Goal: Task Accomplishment & Management: Manage account settings

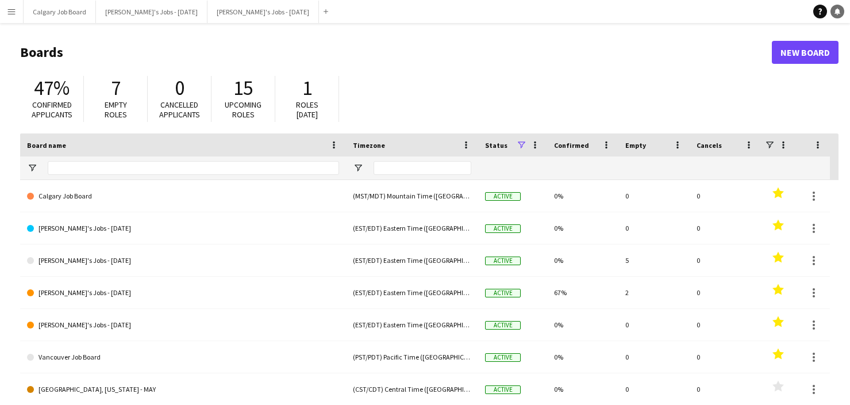
click at [836, 14] on icon "Notifications" at bounding box center [837, 11] width 7 height 7
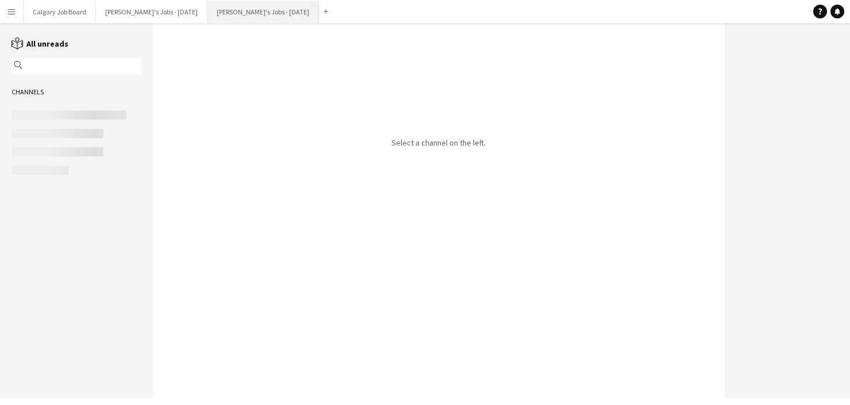
click at [243, 11] on button "[PERSON_NAME]'s Jobs - [DATE] Close" at bounding box center [262, 12] width 111 height 22
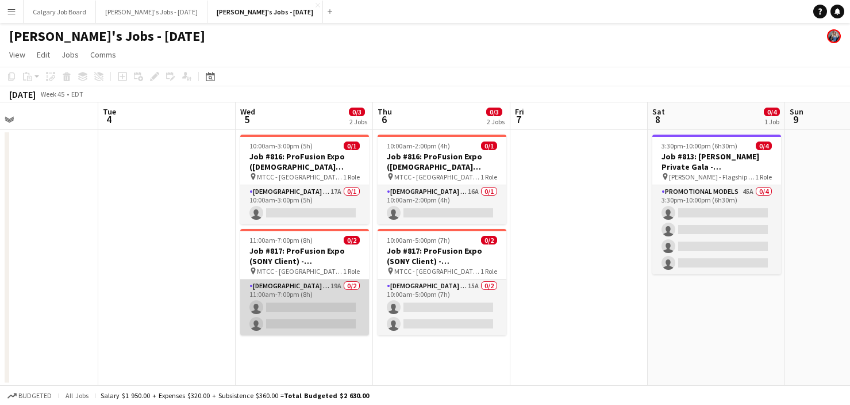
click at [329, 293] on app-card-role "[DEMOGRAPHIC_DATA] Models 19A 0/2 11:00am-7:00pm (8h) single-neutral-actions si…" at bounding box center [304, 307] width 129 height 56
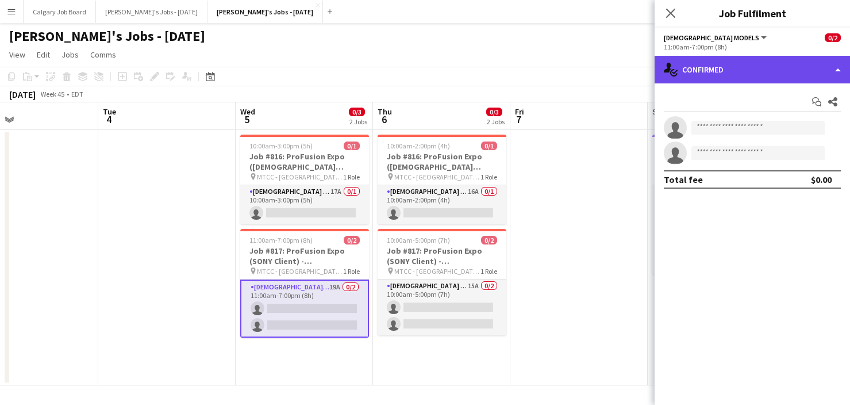
click at [694, 80] on div "single-neutral-actions-check-2 Confirmed" at bounding box center [752, 70] width 195 height 28
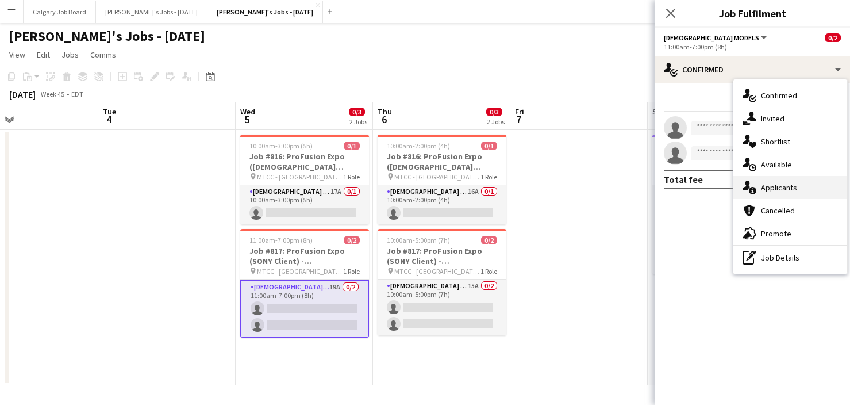
click at [770, 183] on span "Applicants" at bounding box center [779, 187] width 36 height 10
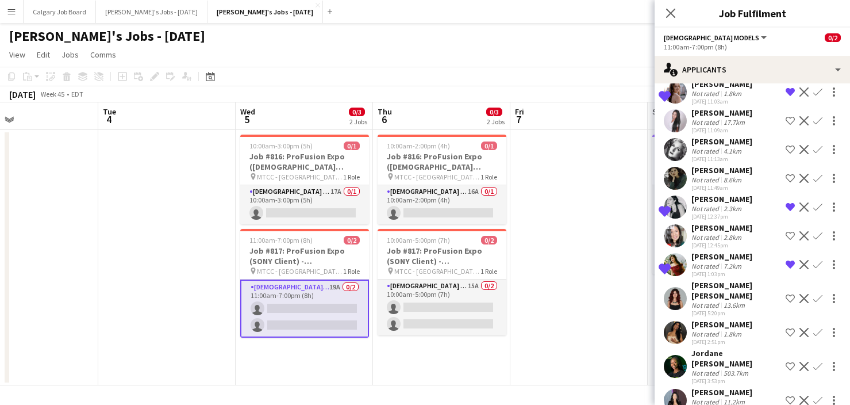
scroll to position [301, 0]
click at [715, 330] on div "Not rated" at bounding box center [706, 334] width 30 height 9
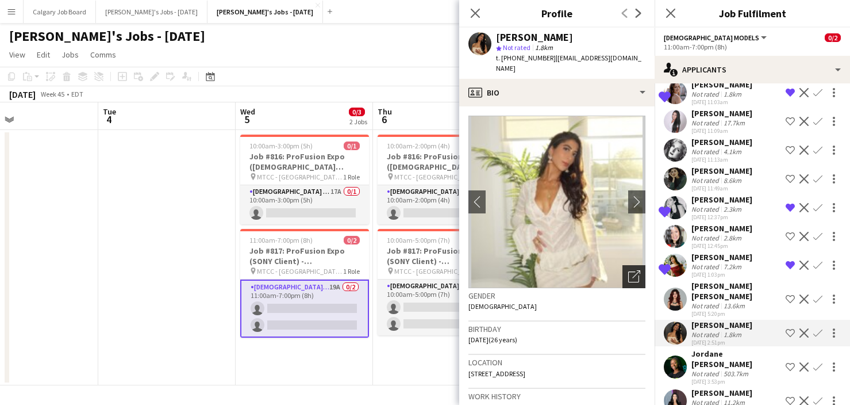
click at [630, 270] on icon "Open photos pop-in" at bounding box center [634, 276] width 12 height 12
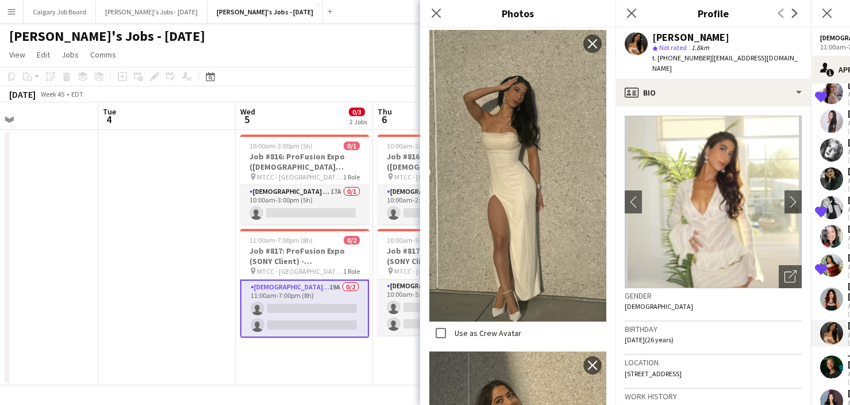
scroll to position [803, 0]
click at [691, 324] on h3 "Birthday" at bounding box center [713, 329] width 177 height 10
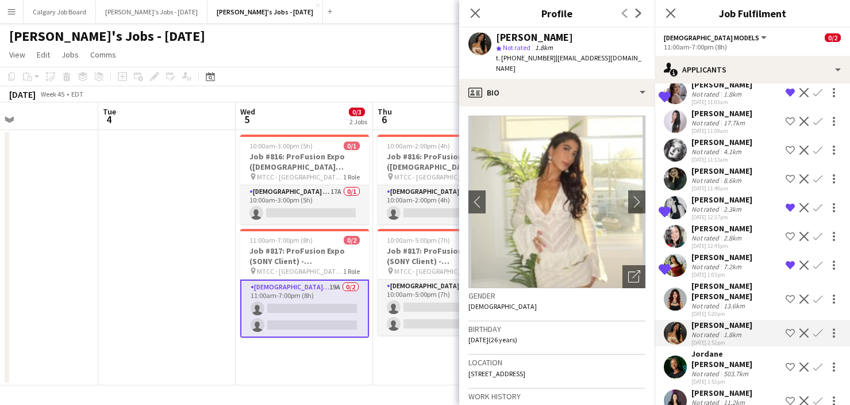
click at [790, 328] on app-icon "Shortlist crew" at bounding box center [790, 332] width 9 height 9
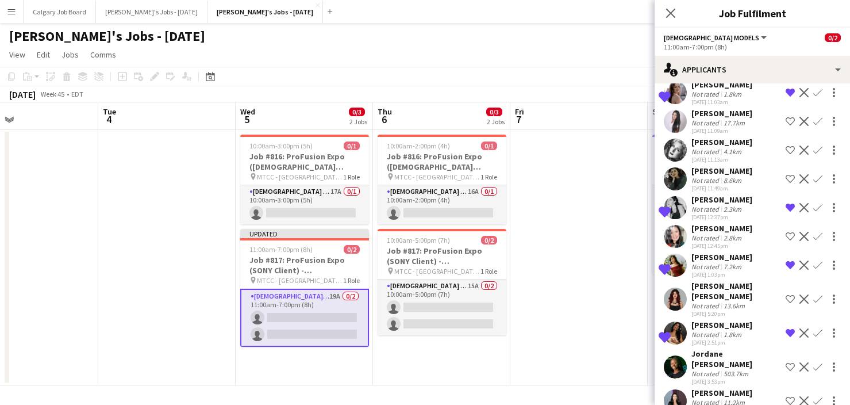
click at [786, 203] on app-icon "Remove crew from shortlist" at bounding box center [790, 207] width 9 height 9
click at [569, 276] on app-date-cell at bounding box center [578, 257] width 137 height 255
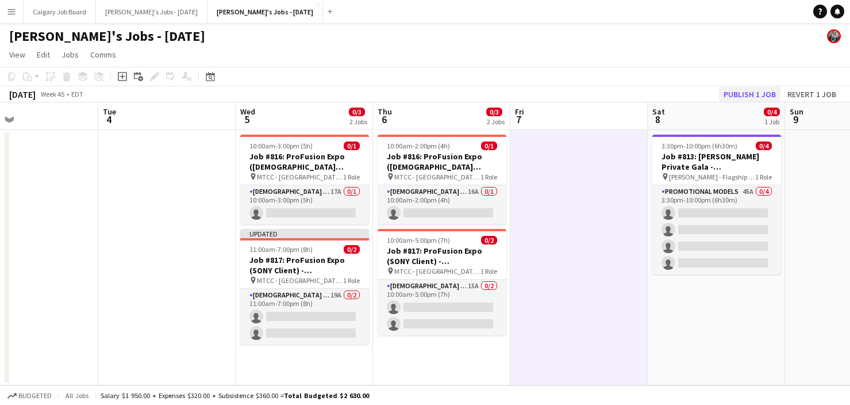
click at [737, 98] on button "Publish 1 job" at bounding box center [749, 94] width 61 height 15
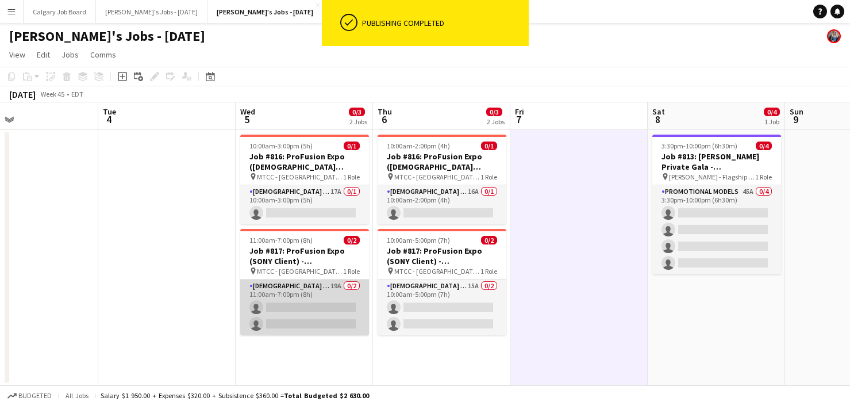
click at [339, 310] on app-card-role "[DEMOGRAPHIC_DATA] Models 19A 0/2 11:00am-7:00pm (8h) single-neutral-actions si…" at bounding box center [304, 307] width 129 height 56
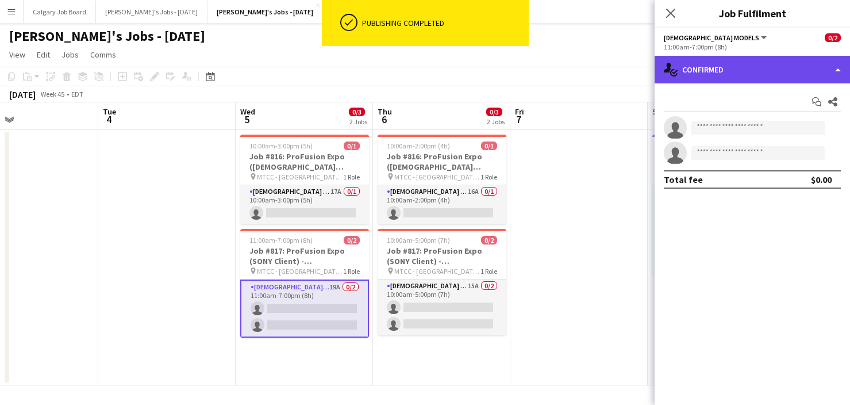
click at [724, 72] on div "single-neutral-actions-check-2 Confirmed" at bounding box center [752, 70] width 195 height 28
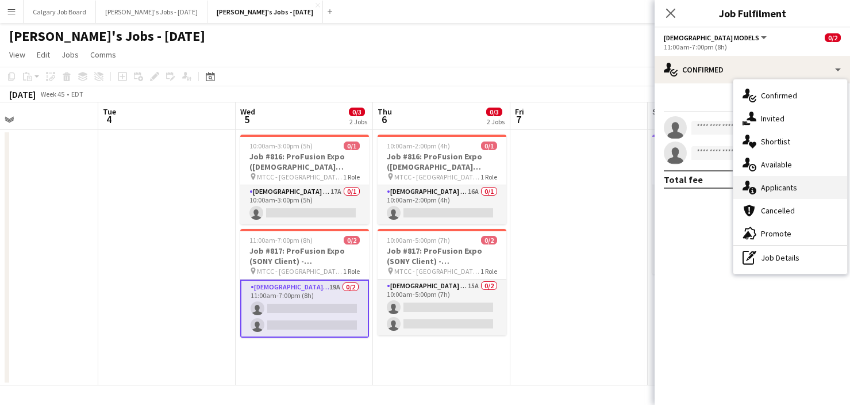
click at [777, 183] on span "Applicants" at bounding box center [779, 187] width 36 height 10
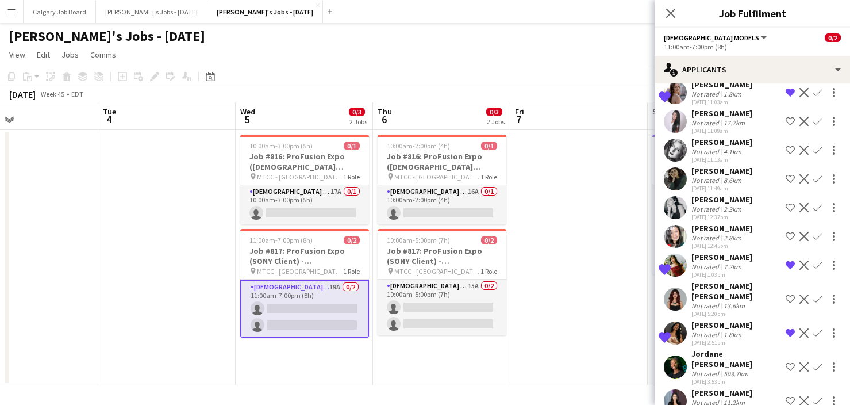
drag, startPoint x: 709, startPoint y: 320, endPoint x: 670, endPoint y: 284, distance: 52.9
click at [709, 330] on div "Not rated" at bounding box center [706, 334] width 30 height 9
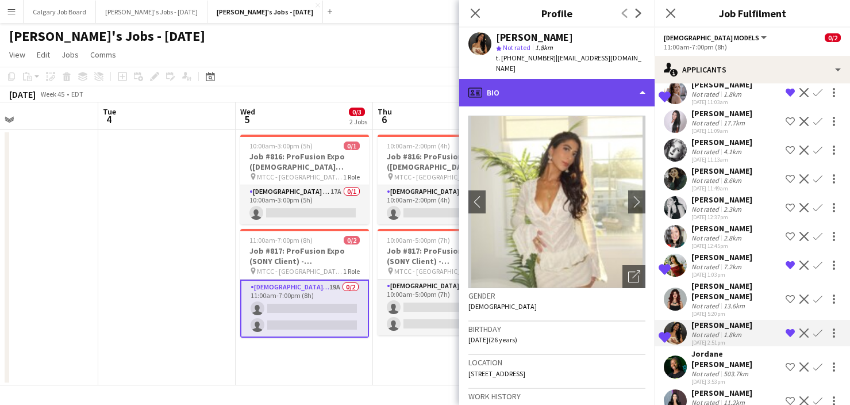
click at [594, 79] on div "profile Bio" at bounding box center [556, 93] width 195 height 28
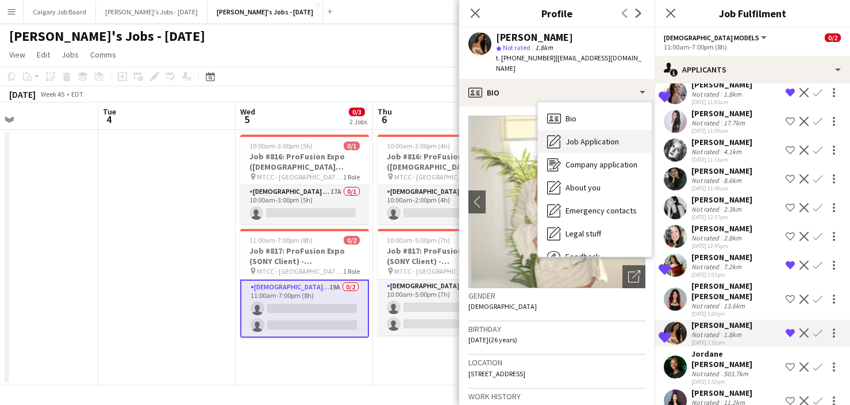
click at [608, 130] on div "Job Application Job Application" at bounding box center [595, 141] width 114 height 23
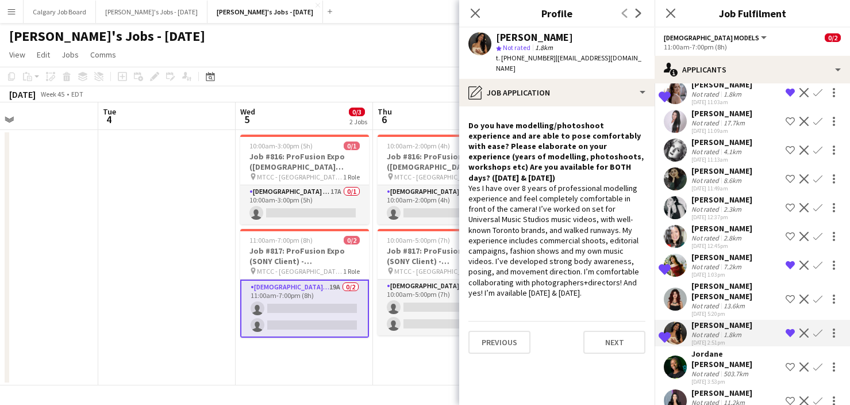
click at [710, 284] on div "[PERSON_NAME] [PERSON_NAME]" at bounding box center [736, 290] width 90 height 21
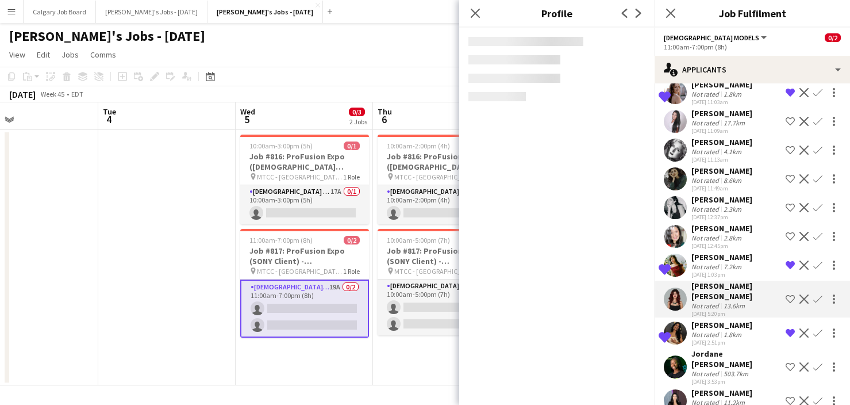
click at [700, 262] on div "Not rated" at bounding box center [706, 266] width 30 height 9
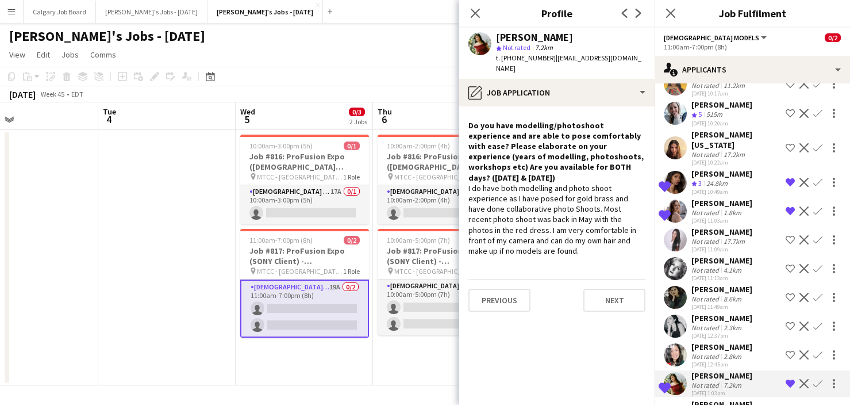
scroll to position [174, 0]
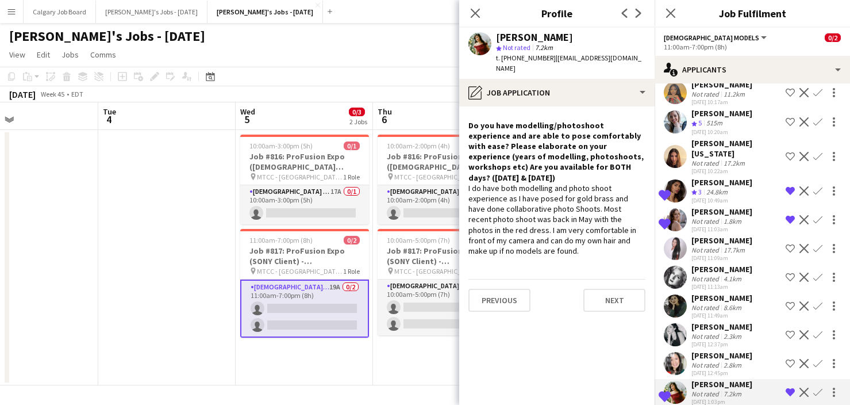
click at [698, 217] on div "Not rated" at bounding box center [706, 221] width 30 height 9
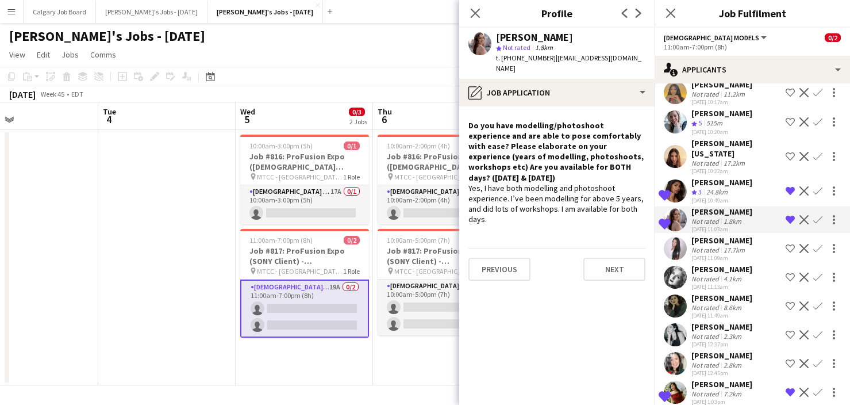
click at [702, 187] on span "3" at bounding box center [699, 191] width 3 height 9
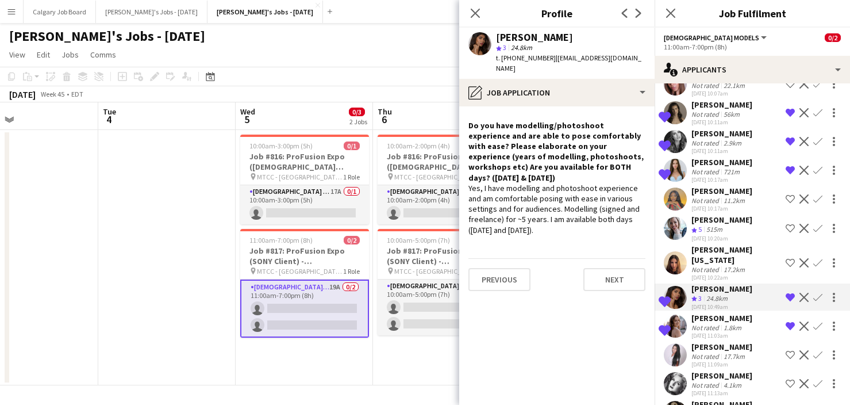
scroll to position [67, 0]
click at [703, 172] on div "Not rated" at bounding box center [706, 172] width 30 height 9
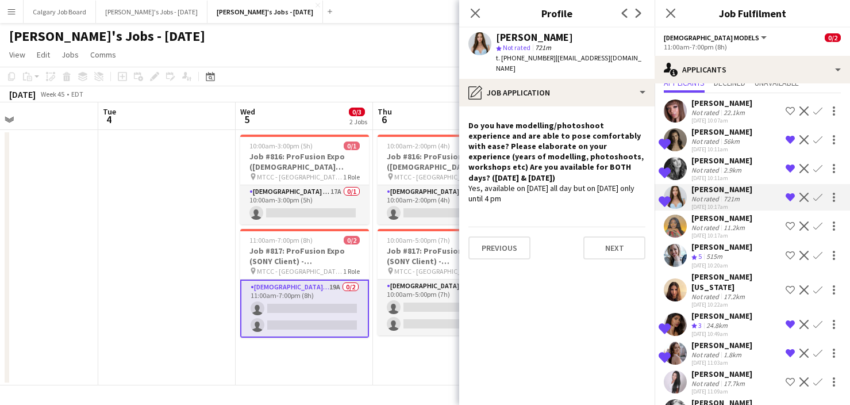
scroll to position [32, 0]
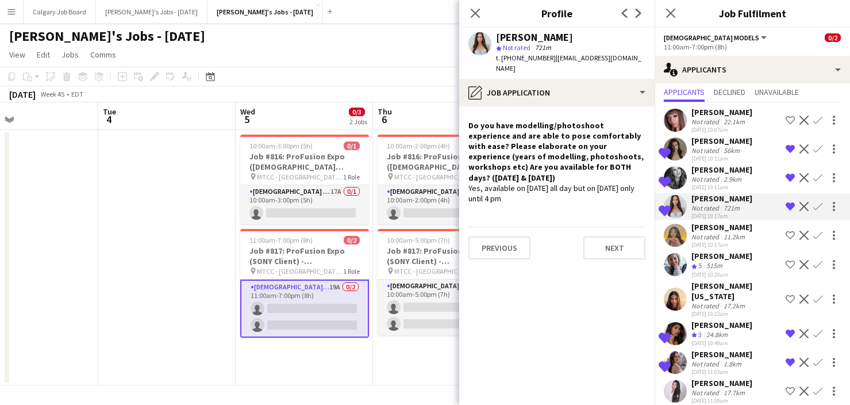
click at [730, 179] on div "2.9km" at bounding box center [732, 179] width 22 height 9
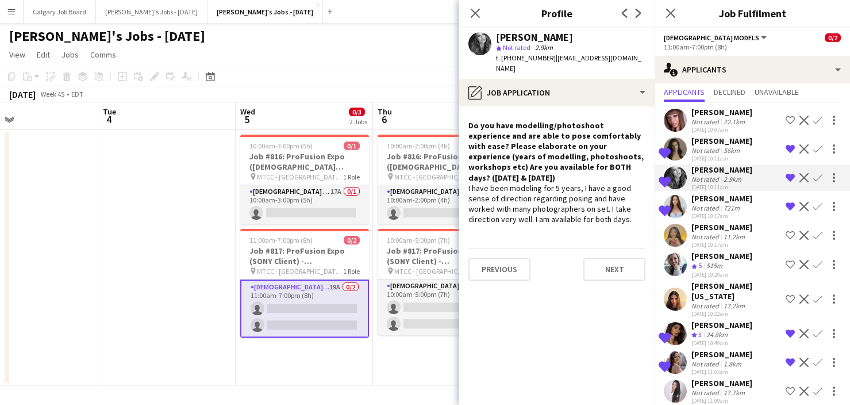
click at [709, 144] on div "[PERSON_NAME]" at bounding box center [721, 141] width 61 height 10
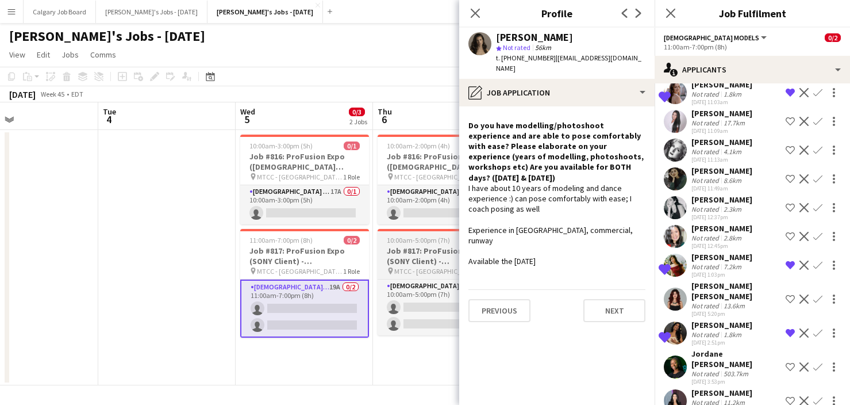
scroll to position [0, 0]
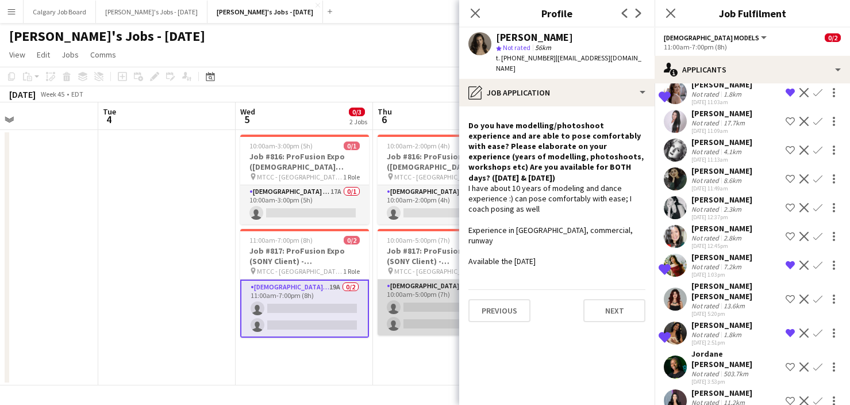
click at [404, 299] on app-card-role "[DEMOGRAPHIC_DATA] Models 15A 0/2 10:00am-5:00pm (7h) single-neutral-actions si…" at bounding box center [442, 307] width 129 height 56
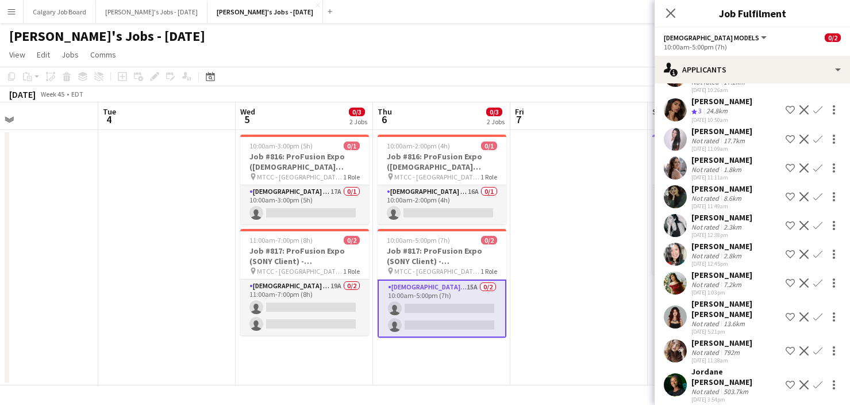
scroll to position [167, 0]
click at [791, 279] on app-icon "Shortlist crew" at bounding box center [790, 283] width 9 height 9
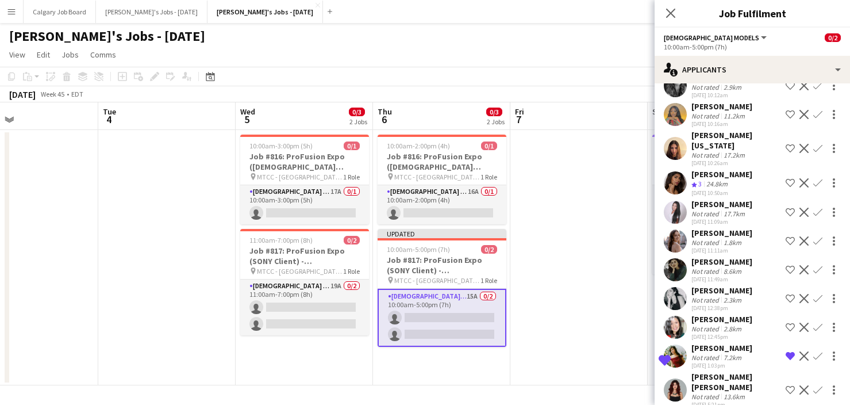
click at [790, 236] on app-icon "Shortlist crew" at bounding box center [790, 240] width 9 height 9
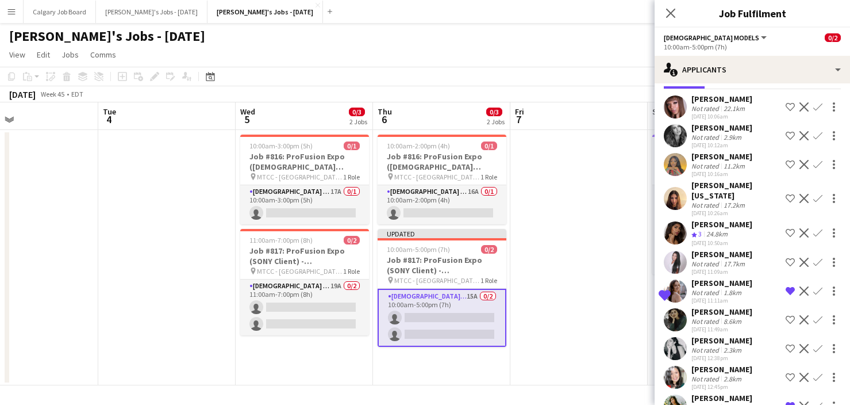
click at [790, 228] on app-icon "Shortlist crew" at bounding box center [790, 232] width 9 height 9
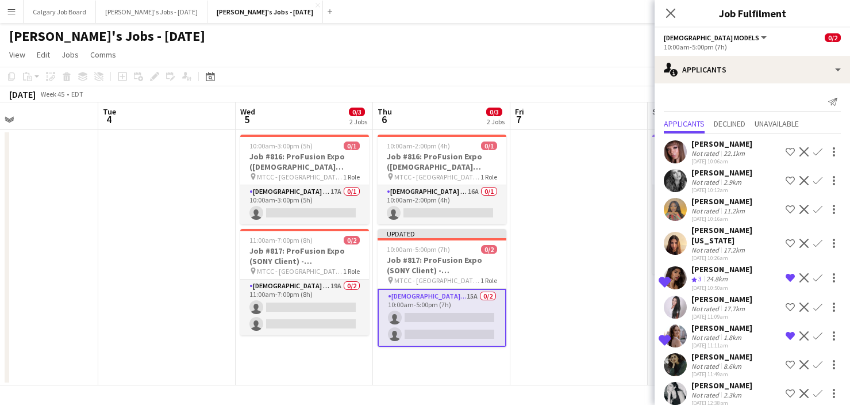
scroll to position [0, 0]
click at [790, 176] on app-icon "Shortlist crew" at bounding box center [790, 180] width 9 height 9
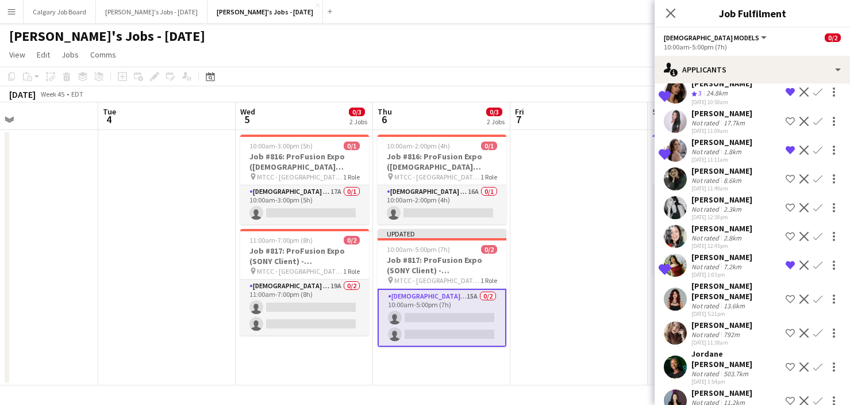
click at [788, 328] on app-icon "Shortlist crew" at bounding box center [790, 332] width 9 height 9
click at [730, 330] on div "792m" at bounding box center [731, 334] width 21 height 9
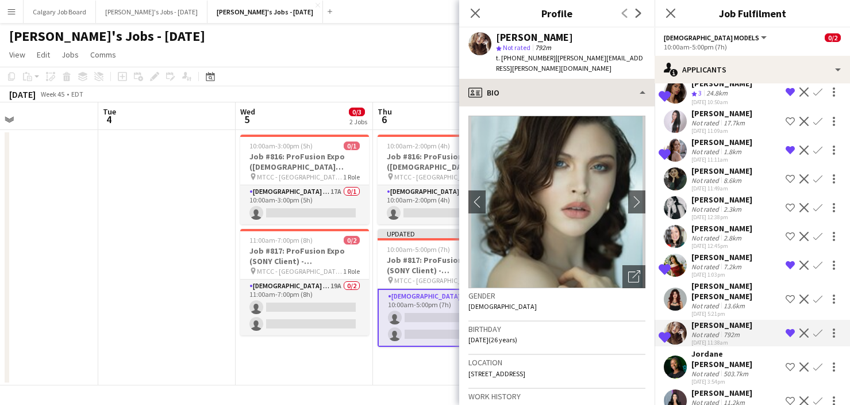
drag, startPoint x: 584, startPoint y: 65, endPoint x: 585, endPoint y: 79, distance: 14.4
click at [584, 66] on div "[PERSON_NAME] star Not rated 792m t. [PHONE_NUMBER] | [PERSON_NAME][EMAIL_ADDRE…" at bounding box center [556, 53] width 195 height 51
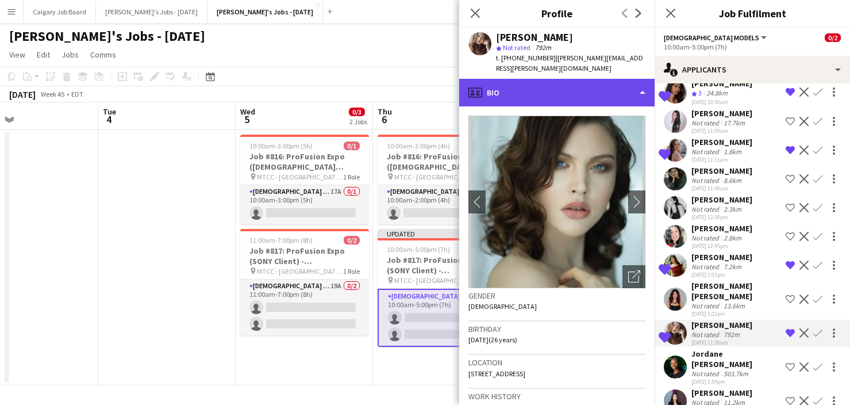
click at [585, 85] on div "profile Bio" at bounding box center [556, 93] width 195 height 28
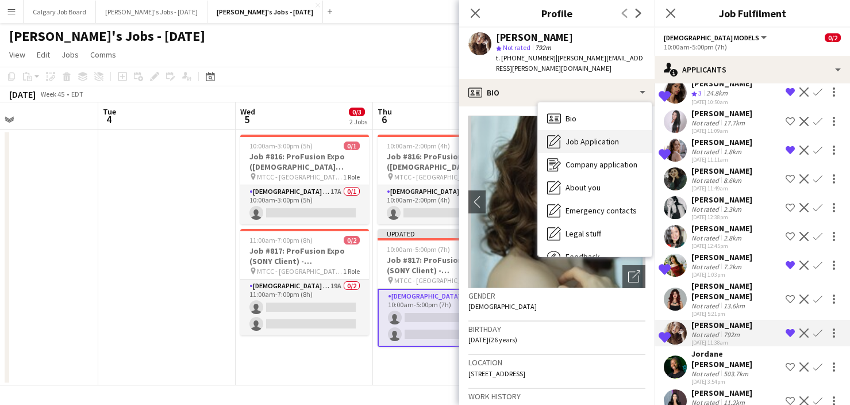
click at [593, 136] on span "Job Application" at bounding box center [592, 141] width 53 height 10
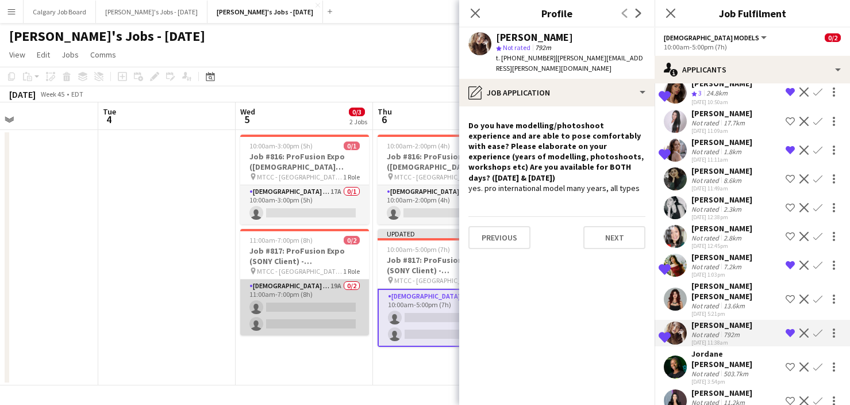
click at [303, 321] on app-card-role "[DEMOGRAPHIC_DATA] Models 19A 0/2 11:00am-7:00pm (8h) single-neutral-actions si…" at bounding box center [304, 307] width 129 height 56
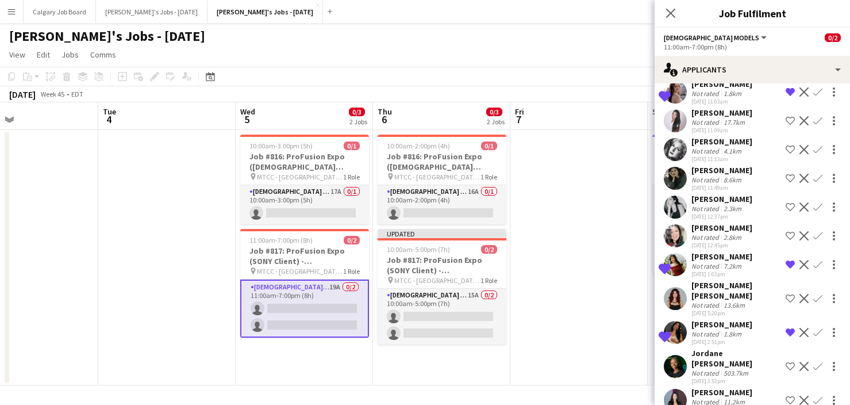
scroll to position [301, 0]
click at [726, 320] on div "[PERSON_NAME]" at bounding box center [721, 325] width 61 height 10
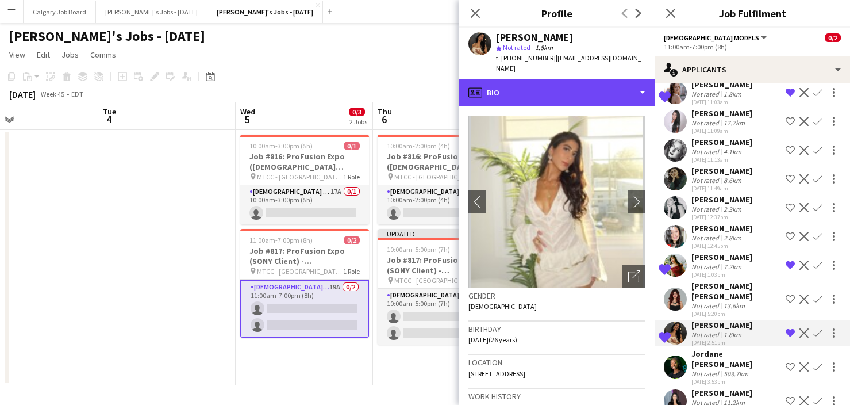
click at [557, 86] on div "profile Bio" at bounding box center [556, 93] width 195 height 28
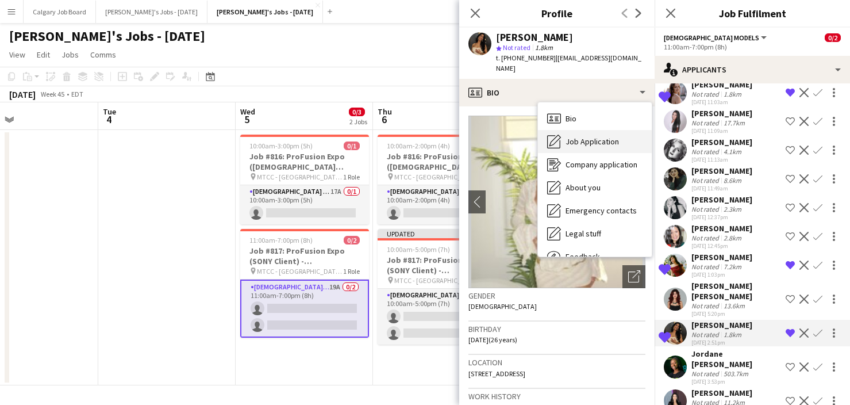
click at [572, 136] on span "Job Application" at bounding box center [592, 141] width 53 height 10
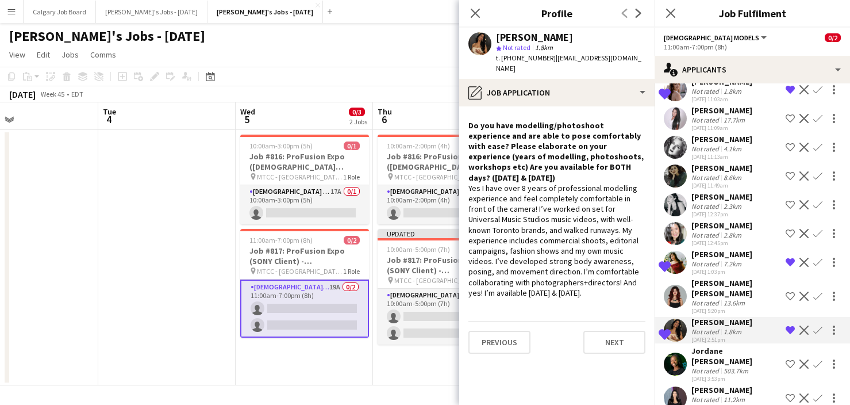
scroll to position [303, 0]
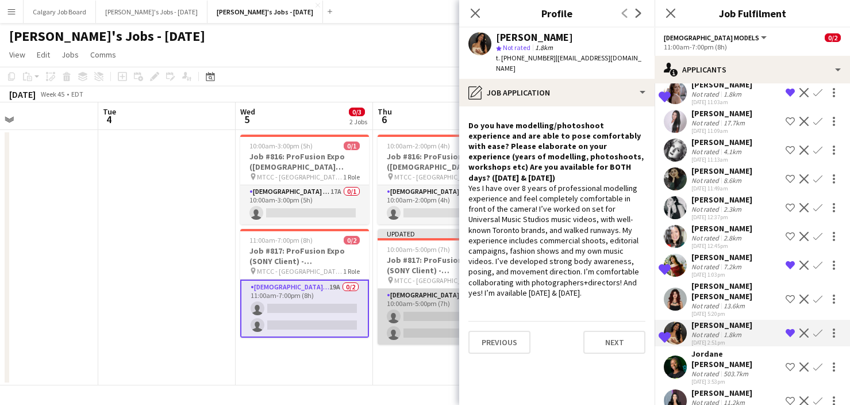
click at [400, 322] on app-card-role "[DEMOGRAPHIC_DATA] Models 15A 0/2 10:00am-5:00pm (7h) single-neutral-actions si…" at bounding box center [442, 317] width 129 height 56
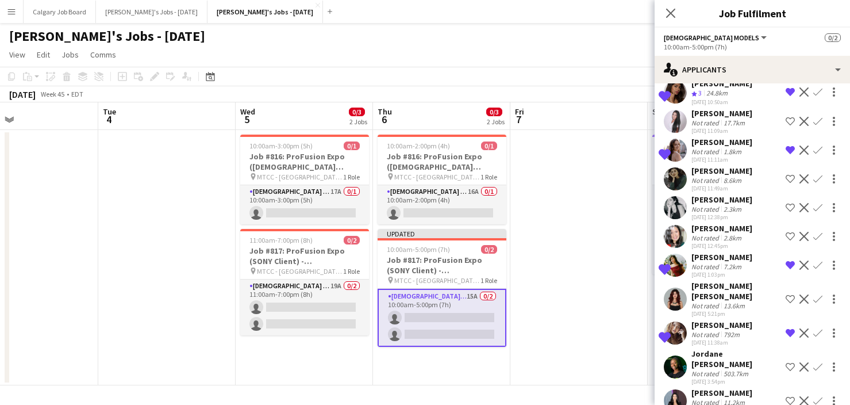
click at [599, 211] on app-date-cell at bounding box center [578, 257] width 137 height 255
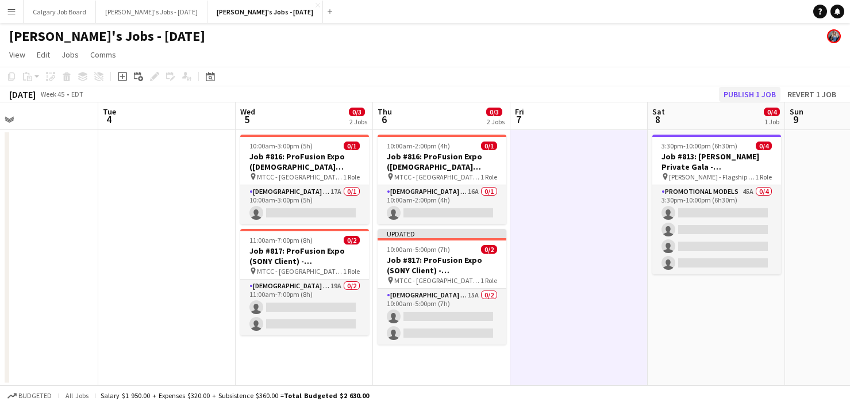
click at [738, 91] on button "Publish 1 job" at bounding box center [749, 94] width 61 height 15
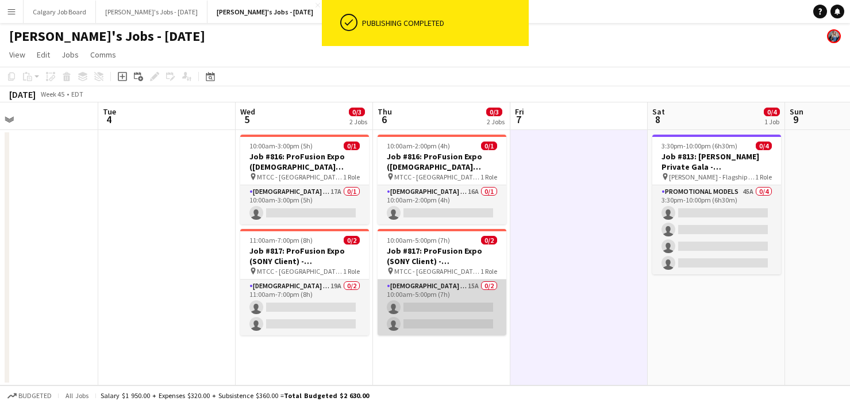
click at [453, 317] on app-card-role "[DEMOGRAPHIC_DATA] Models 15A 0/2 10:00am-5:00pm (7h) single-neutral-actions si…" at bounding box center [442, 307] width 129 height 56
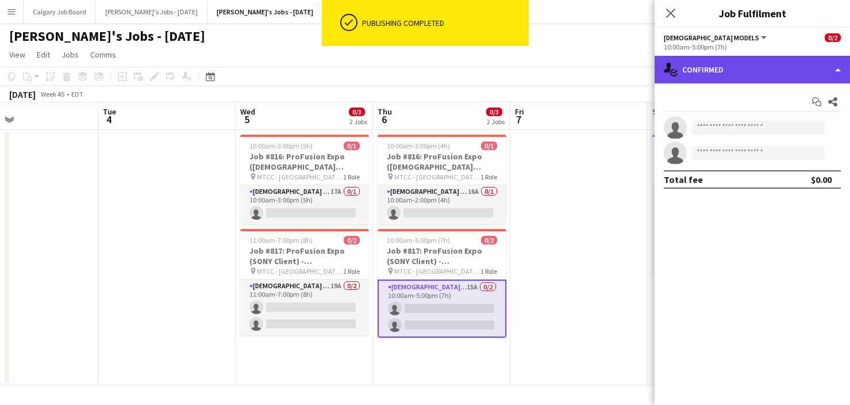
click at [764, 70] on div "single-neutral-actions-check-2 Confirmed" at bounding box center [752, 70] width 195 height 28
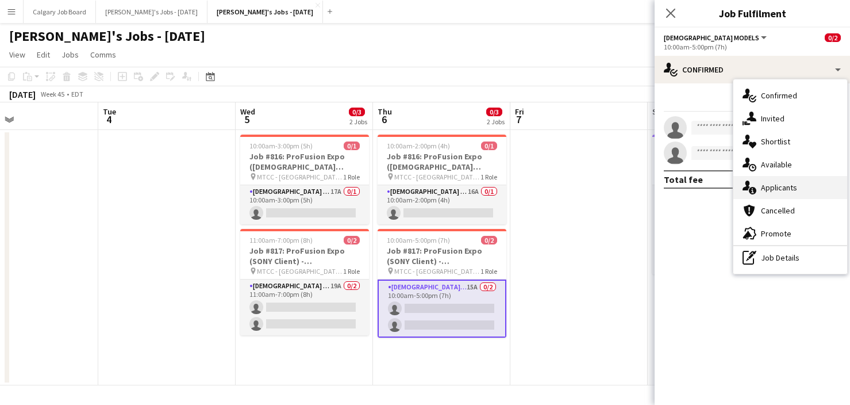
click at [789, 187] on span "Applicants" at bounding box center [779, 187] width 36 height 10
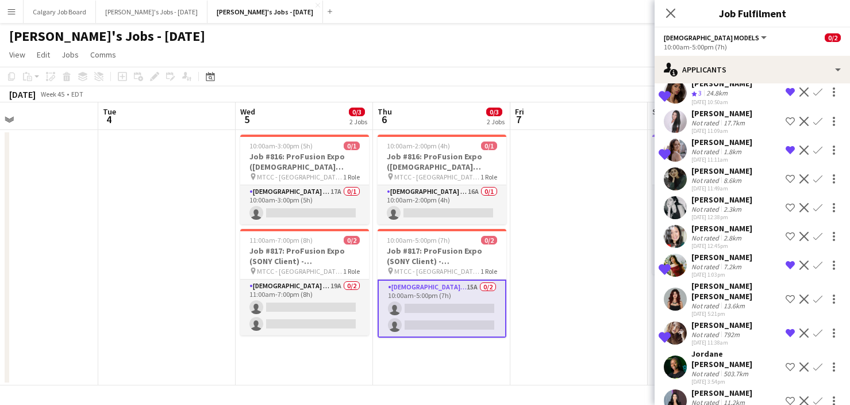
click at [729, 330] on div "792m" at bounding box center [731, 334] width 21 height 9
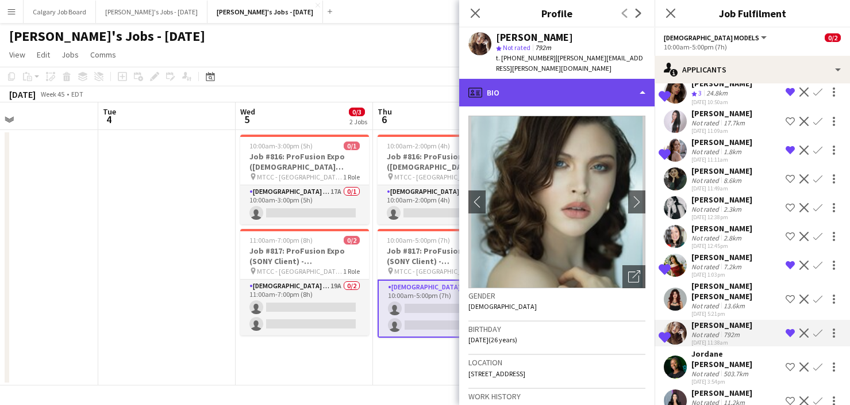
click at [581, 79] on div "profile Bio" at bounding box center [556, 93] width 195 height 28
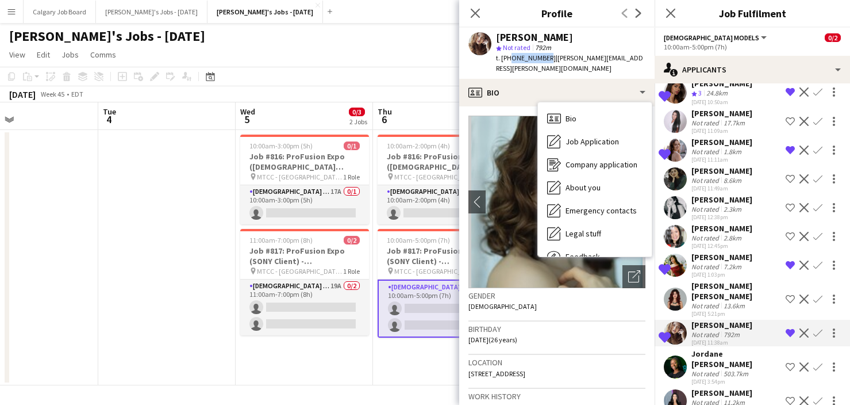
drag, startPoint x: 509, startPoint y: 56, endPoint x: 549, endPoint y: 56, distance: 40.8
click at [544, 56] on div "t. [PHONE_NUMBER] | [PERSON_NAME][EMAIL_ADDRESS][PERSON_NAME][DOMAIN_NAME]" at bounding box center [570, 63] width 149 height 21
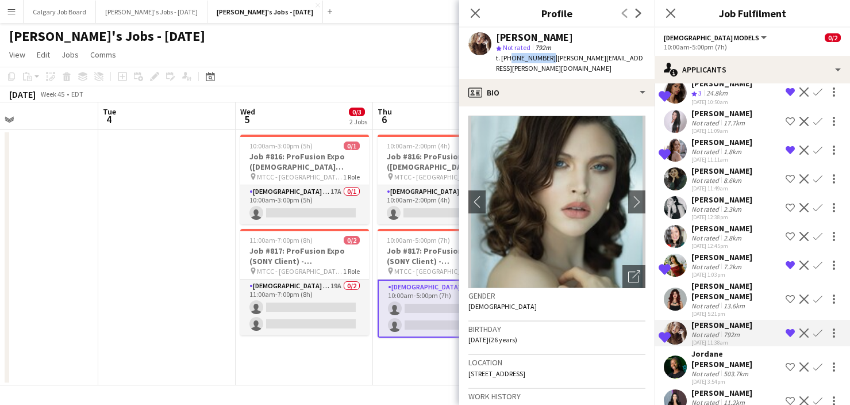
click at [788, 328] on app-icon "Remove crew from shortlist" at bounding box center [790, 332] width 9 height 9
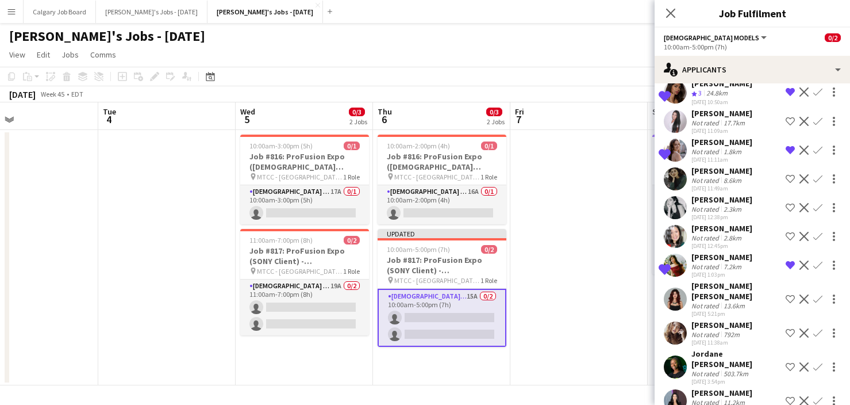
click at [613, 198] on app-date-cell at bounding box center [578, 257] width 137 height 255
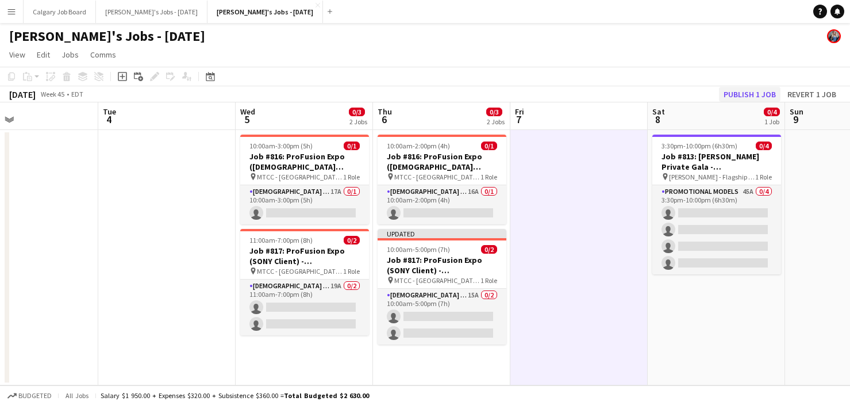
click at [746, 91] on button "Publish 1 job" at bounding box center [749, 94] width 61 height 15
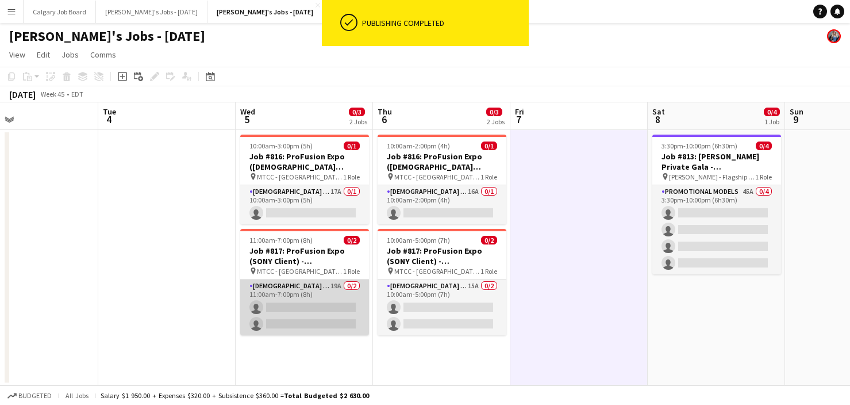
click at [340, 320] on app-card-role "[DEMOGRAPHIC_DATA] Models 19A 0/2 11:00am-7:00pm (8h) single-neutral-actions si…" at bounding box center [304, 307] width 129 height 56
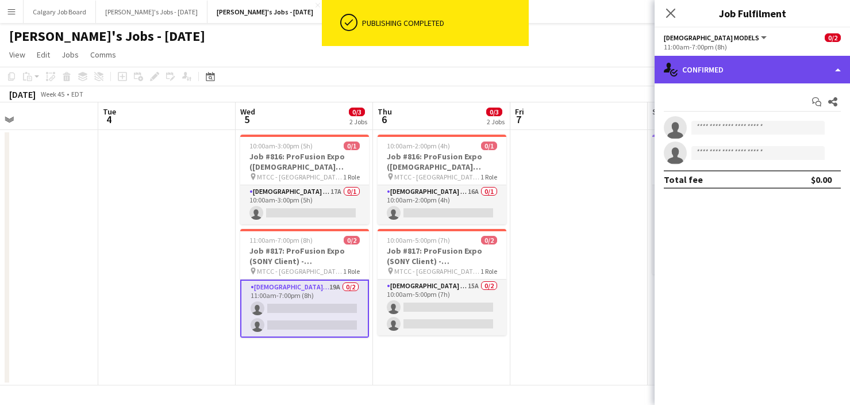
click at [753, 71] on div "single-neutral-actions-check-2 Confirmed" at bounding box center [752, 70] width 195 height 28
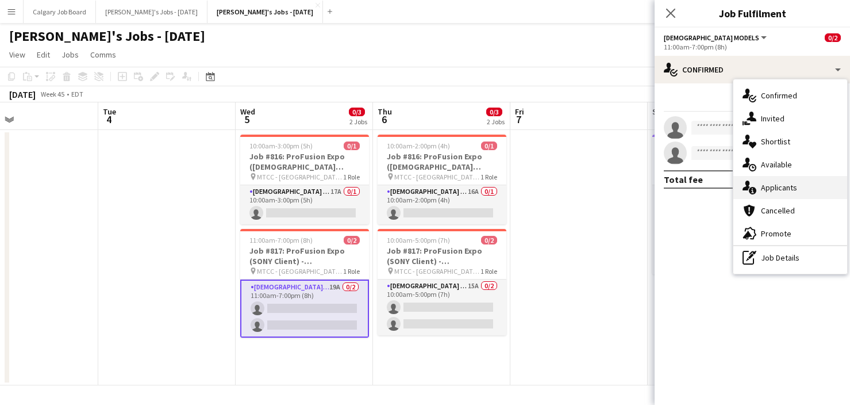
click at [795, 183] on span "Applicants" at bounding box center [779, 187] width 36 height 10
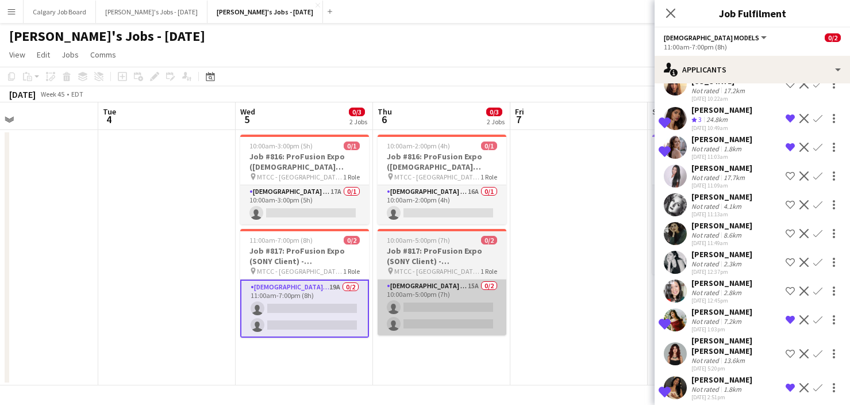
scroll to position [224, 0]
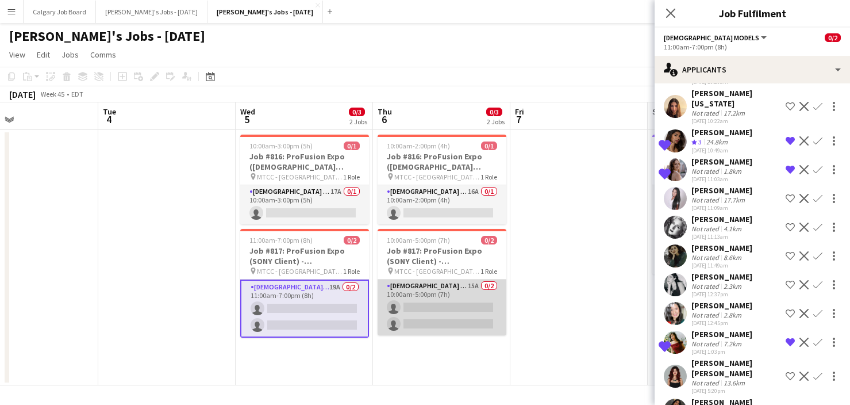
click at [478, 321] on app-card-role "[DEMOGRAPHIC_DATA] Models 15A 0/2 10:00am-5:00pm (7h) single-neutral-actions si…" at bounding box center [442, 307] width 129 height 56
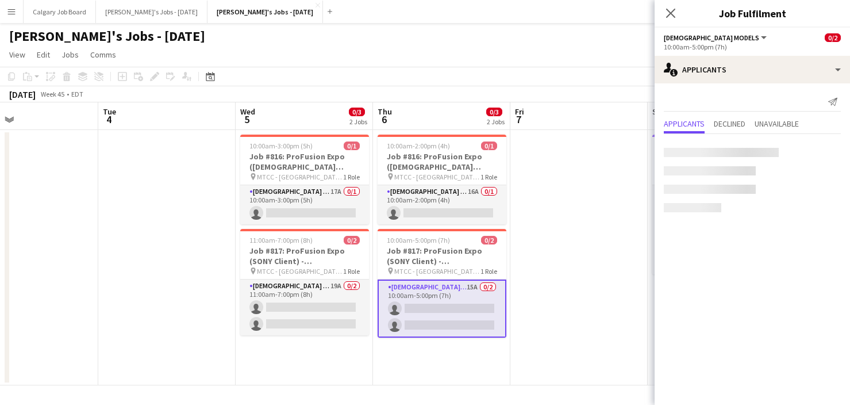
scroll to position [0, 0]
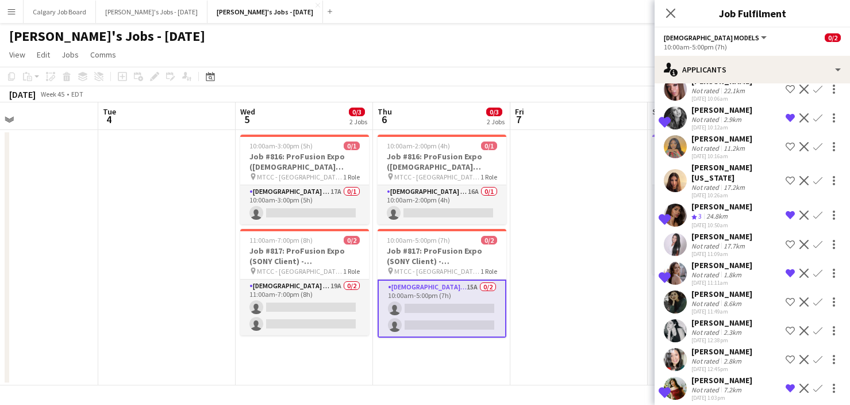
click at [718, 289] on div "[PERSON_NAME]" at bounding box center [721, 294] width 61 height 10
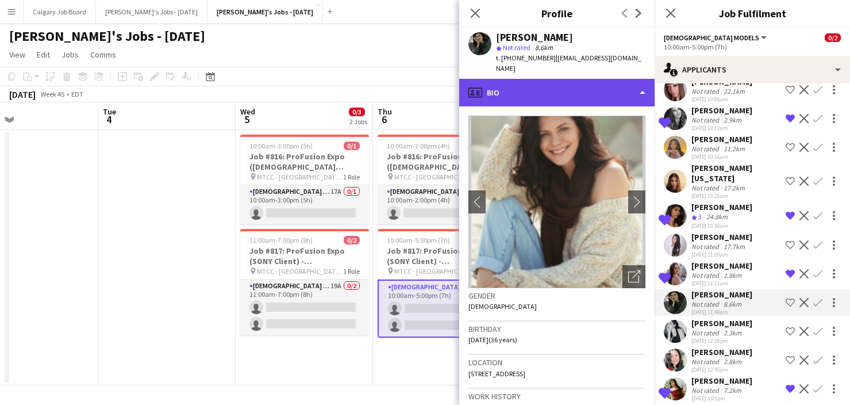
click at [562, 82] on div "profile Bio" at bounding box center [556, 93] width 195 height 28
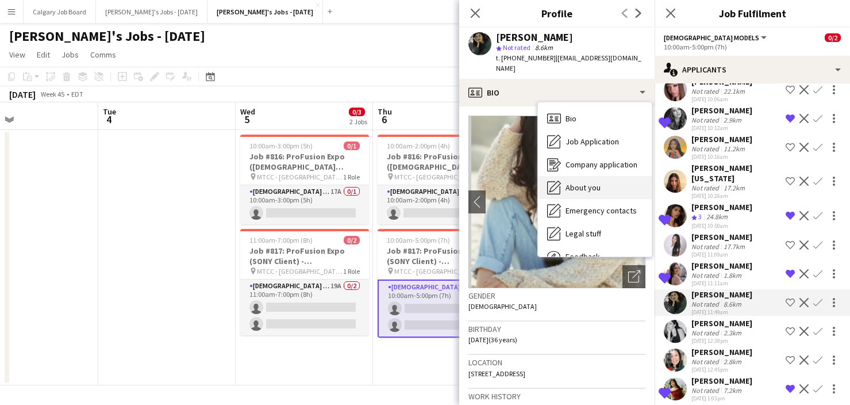
click at [591, 176] on div "About you About you" at bounding box center [595, 187] width 114 height 23
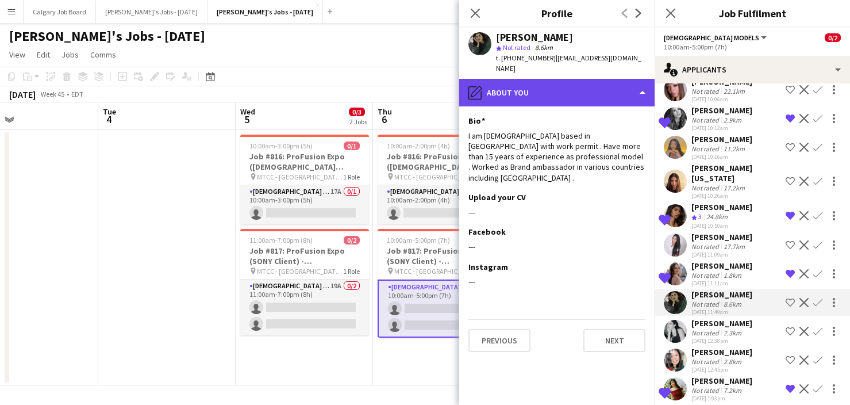
click at [572, 79] on div "pencil4 About you" at bounding box center [556, 93] width 195 height 28
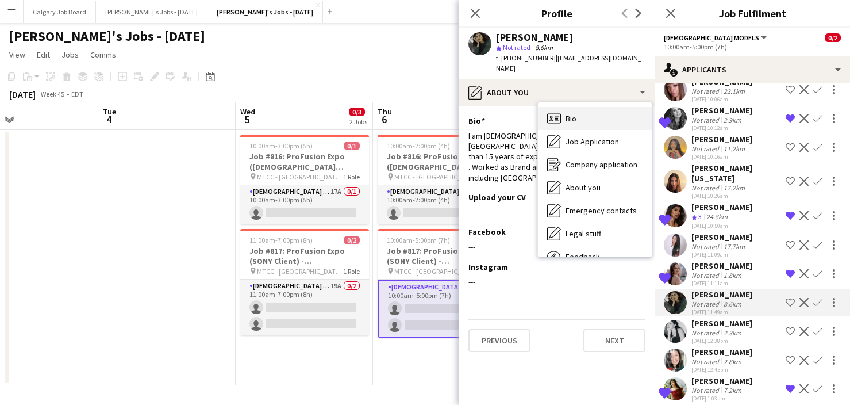
click at [582, 109] on div "Bio Bio" at bounding box center [595, 118] width 114 height 23
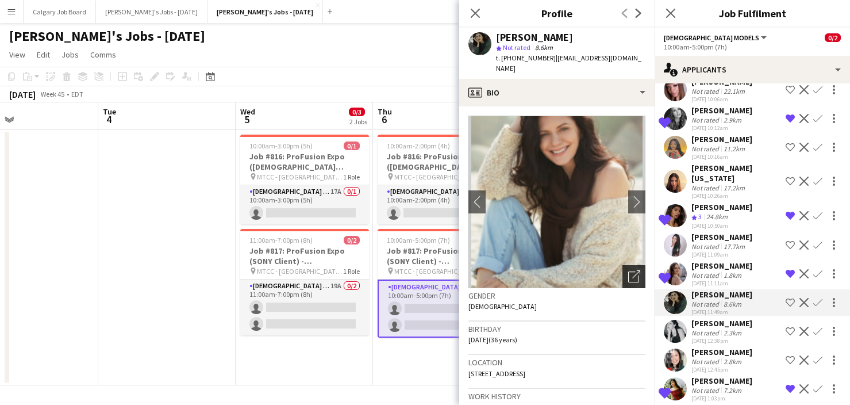
click at [632, 270] on icon "Open photos pop-in" at bounding box center [634, 276] width 12 height 12
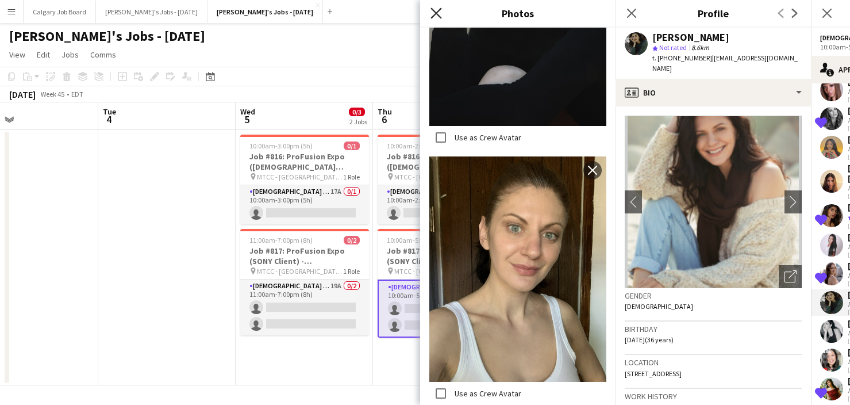
scroll to position [1, 0]
click at [439, 15] on icon at bounding box center [435, 12] width 11 height 11
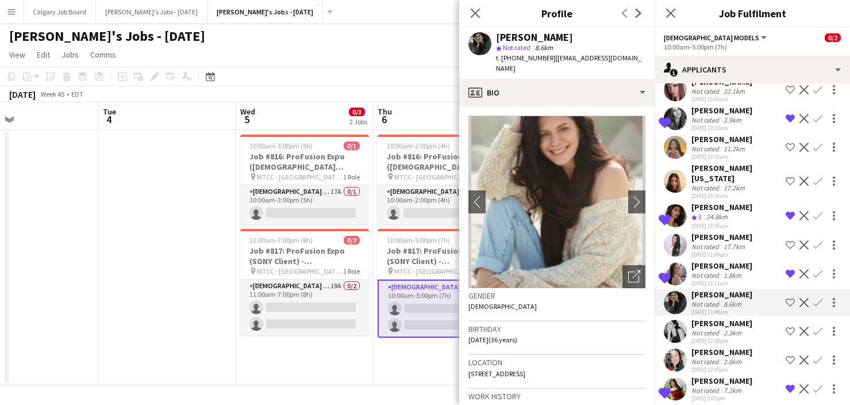
click at [594, 291] on div "Gender [DEMOGRAPHIC_DATA]" at bounding box center [556, 304] width 177 height 33
click at [398, 78] on app-toolbar "Copy Paste Paste Command V Paste with crew Command Shift V Paste linked Job [GE…" at bounding box center [425, 77] width 850 height 20
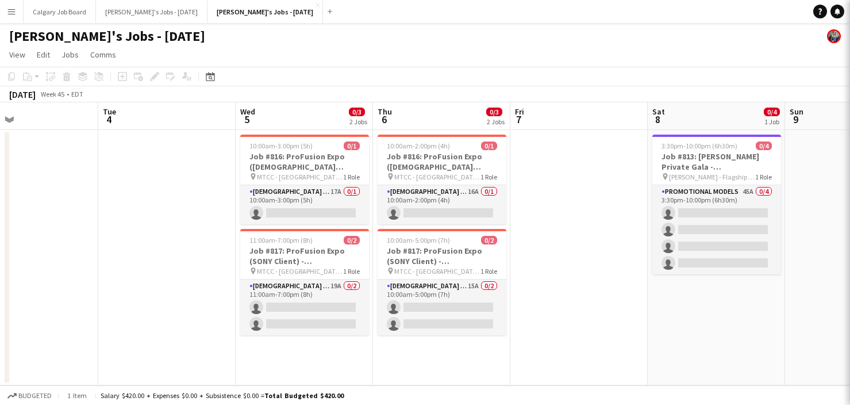
scroll to position [0, 0]
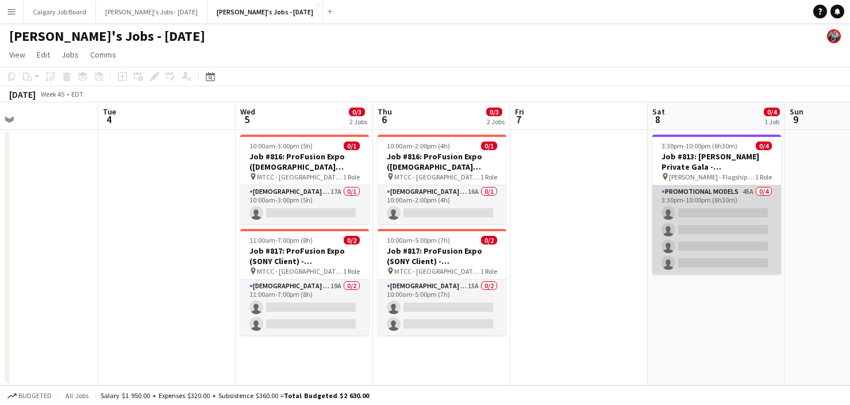
click at [664, 238] on app-card-role "Promotional Models 45A 0/4 3:30pm-10:00pm (6h30m) single-neutral-actions single…" at bounding box center [716, 229] width 129 height 89
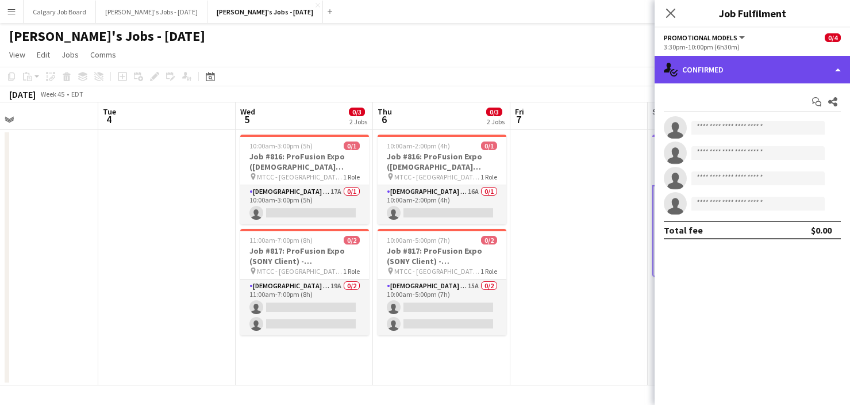
click at [759, 79] on div "single-neutral-actions-check-2 Confirmed" at bounding box center [752, 70] width 195 height 28
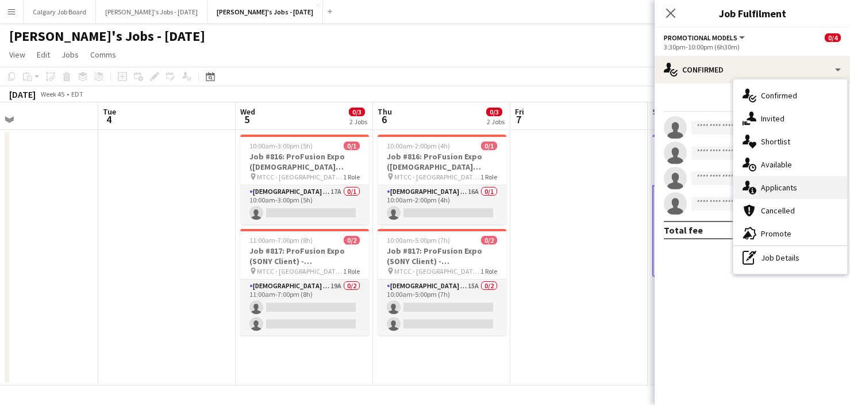
click at [770, 178] on div "single-neutral-actions-information Applicants" at bounding box center [790, 187] width 114 height 23
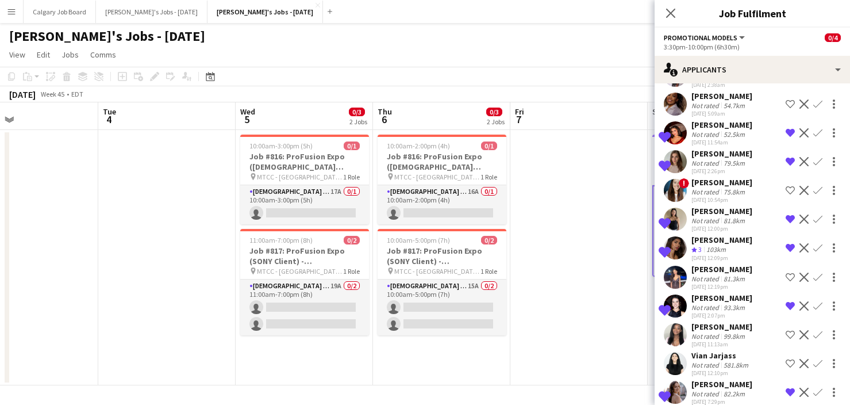
scroll to position [1053, 0]
click at [618, 330] on app-date-cell at bounding box center [578, 257] width 137 height 255
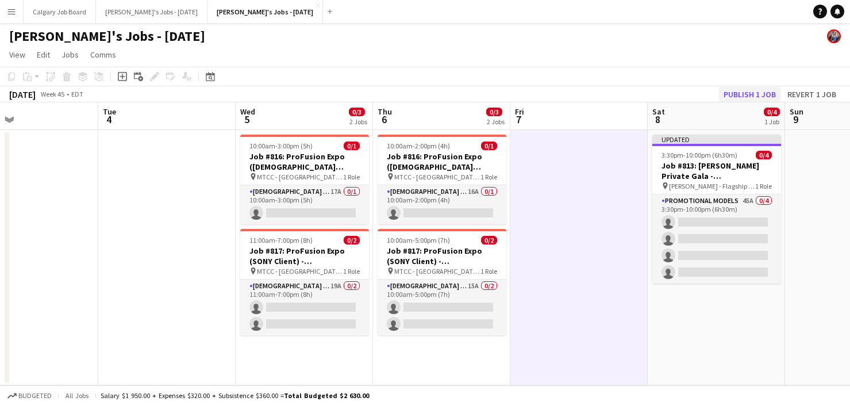
click at [749, 92] on button "Publish 1 job" at bounding box center [749, 94] width 61 height 15
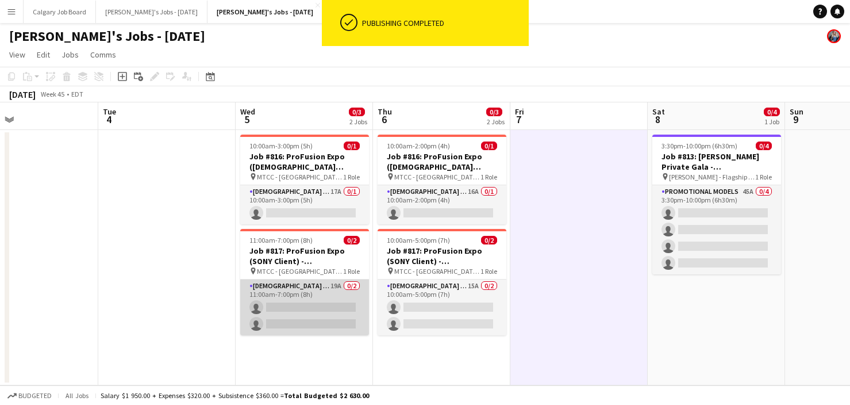
click at [302, 304] on app-card-role "[DEMOGRAPHIC_DATA] Models 19A 0/2 11:00am-7:00pm (8h) single-neutral-actions si…" at bounding box center [304, 307] width 129 height 56
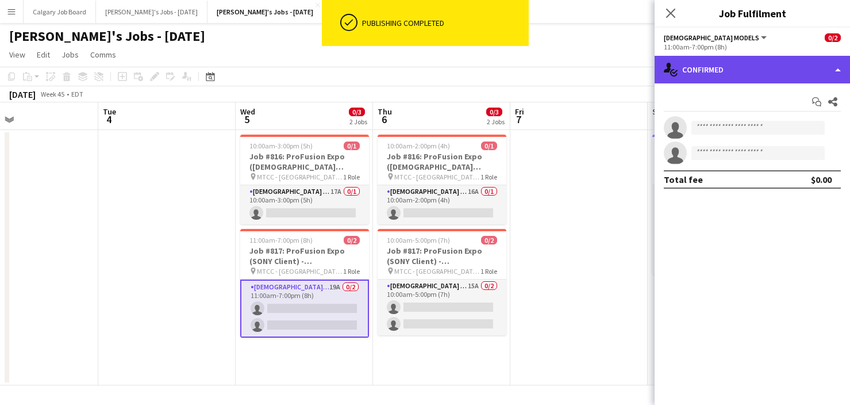
click at [808, 75] on div "single-neutral-actions-check-2 Confirmed" at bounding box center [752, 70] width 195 height 28
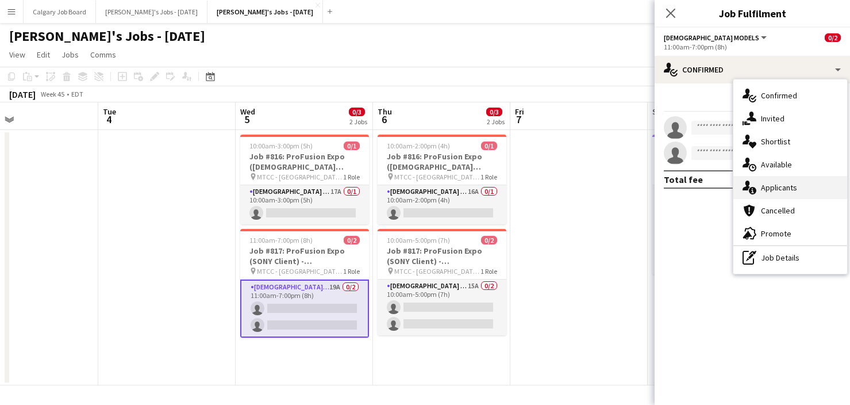
click at [799, 191] on div "single-neutral-actions-information Applicants" at bounding box center [790, 187] width 114 height 23
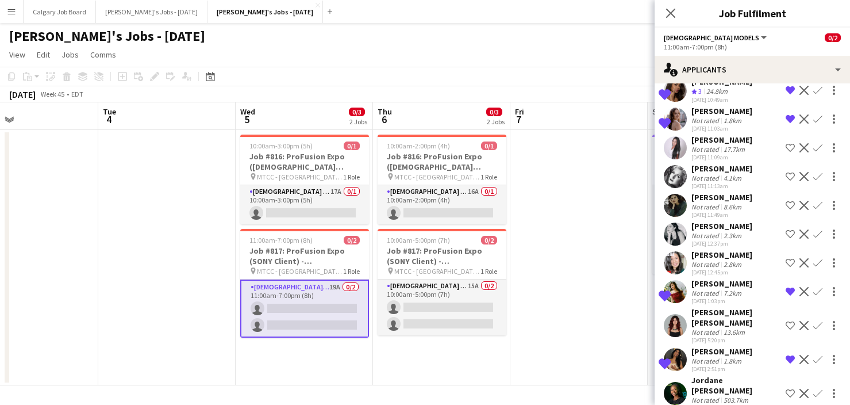
click at [746, 174] on div "Not rated 4.1km" at bounding box center [721, 178] width 61 height 9
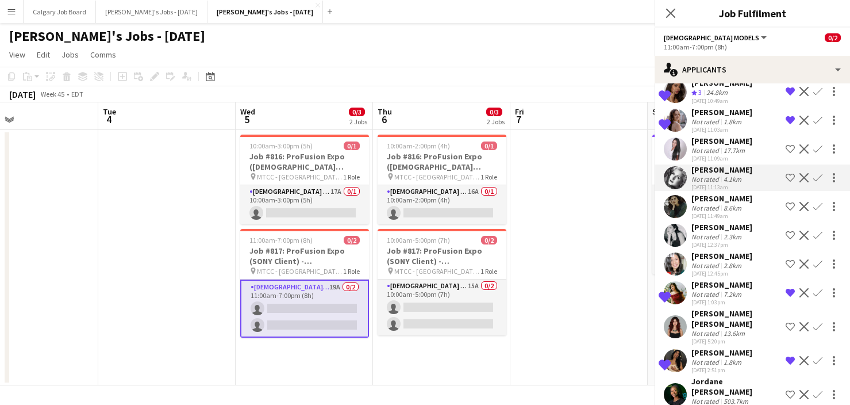
scroll to position [0, 0]
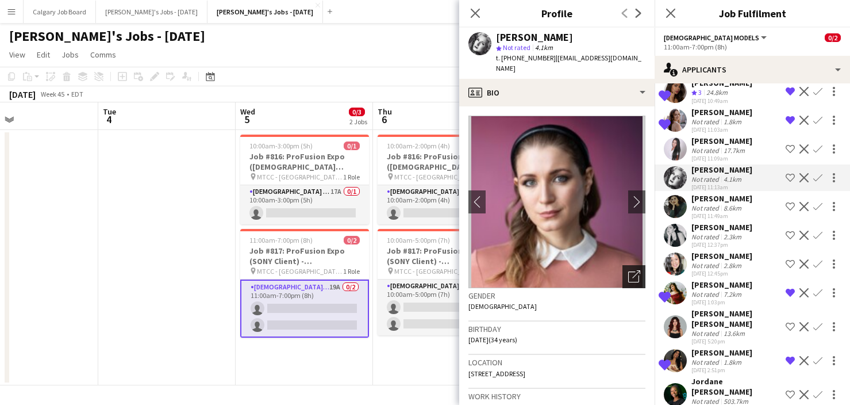
click at [639, 270] on icon "Open photos pop-in" at bounding box center [634, 276] width 12 height 12
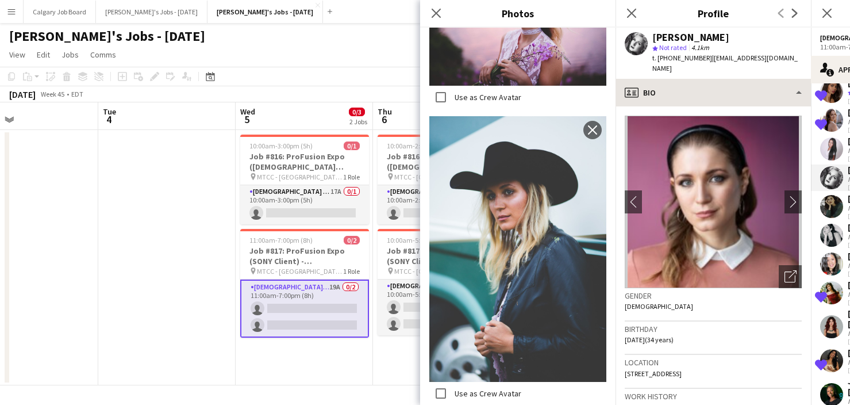
scroll to position [4413, 0]
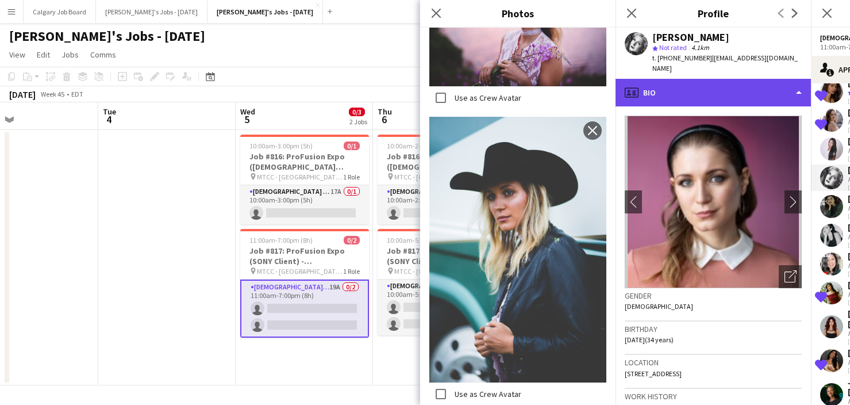
click at [698, 85] on div "profile Bio" at bounding box center [713, 93] width 195 height 28
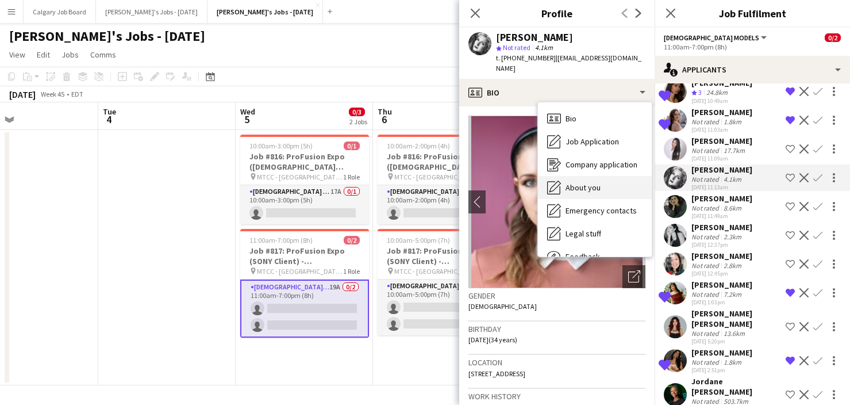
click at [572, 176] on div "About you About you" at bounding box center [595, 187] width 114 height 23
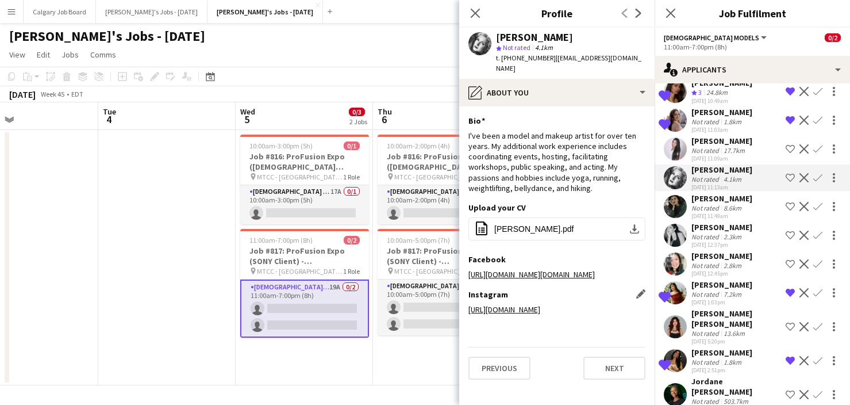
click at [540, 304] on link "[URL][DOMAIN_NAME]" at bounding box center [504, 309] width 72 height 10
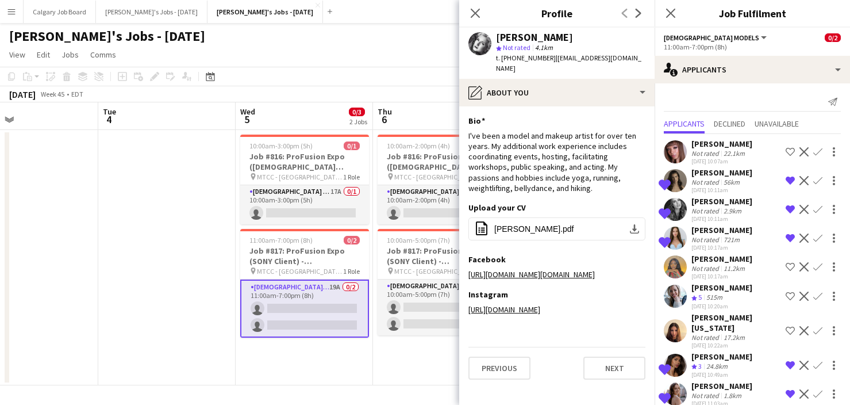
scroll to position [0, 0]
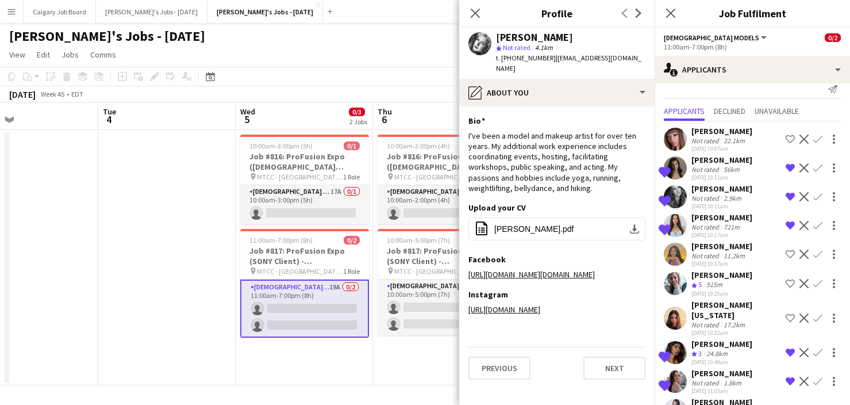
click at [703, 197] on div "[PERSON_NAME] Not rated 2.9km [DATE] 10:11am" at bounding box center [721, 196] width 61 height 26
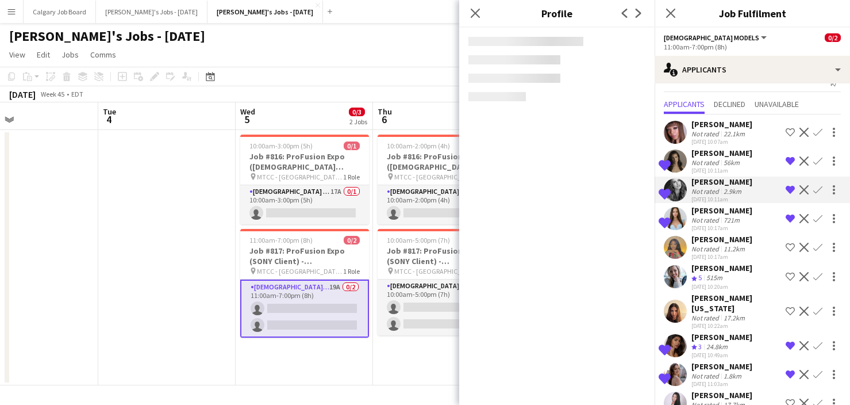
scroll to position [1, 0]
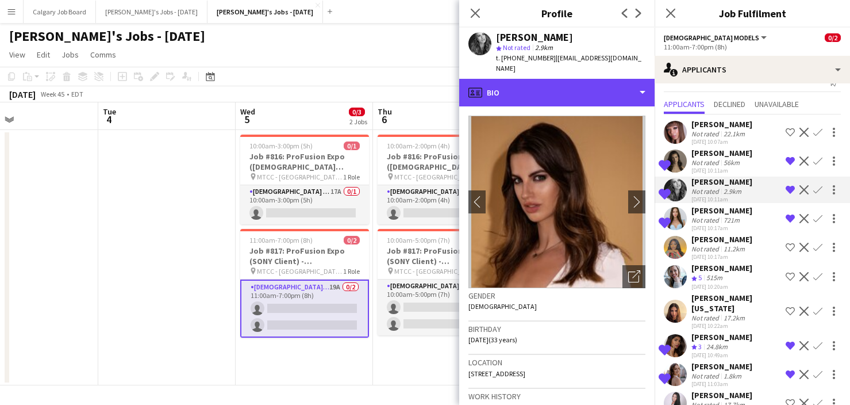
drag, startPoint x: 572, startPoint y: 83, endPoint x: 584, endPoint y: 111, distance: 30.6
click at [572, 83] on div "profile Bio" at bounding box center [556, 93] width 195 height 28
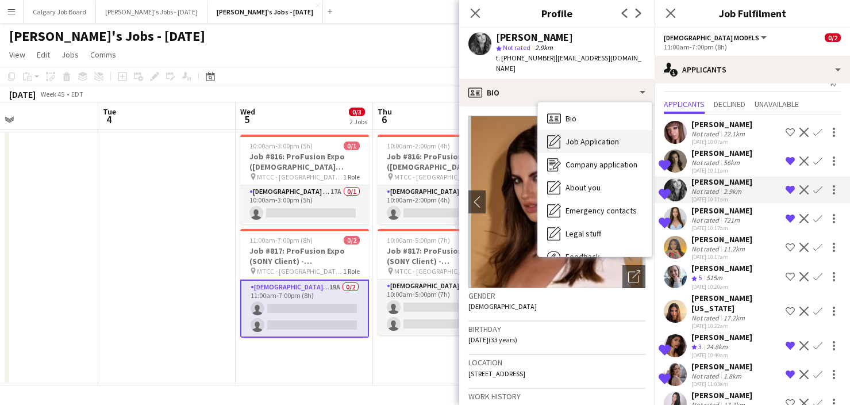
scroll to position [0, 0]
click at [584, 136] on span "Job Application" at bounding box center [592, 141] width 53 height 10
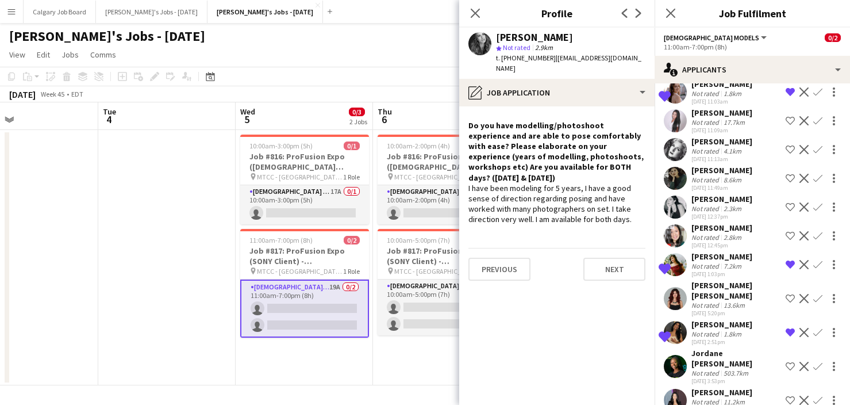
scroll to position [301, 0]
click at [394, 371] on app-date-cell "10:00am-2:00pm (4h) 0/1 Job #816: ProFusion Expo (GODOX Client) - [GEOGRAPHIC_D…" at bounding box center [441, 257] width 137 height 255
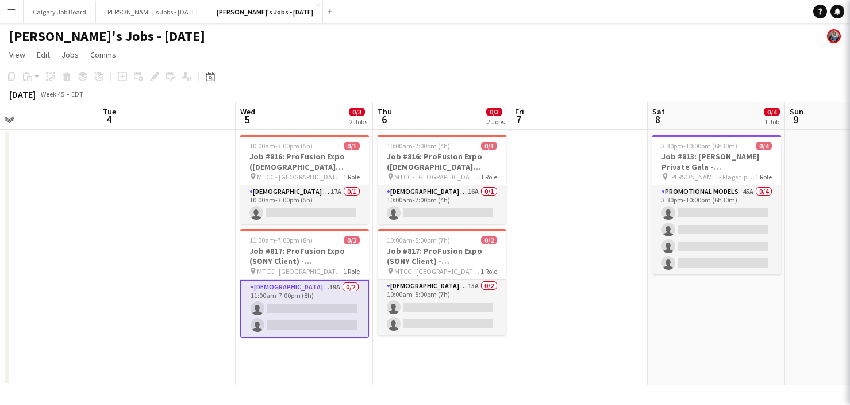
scroll to position [0, 0]
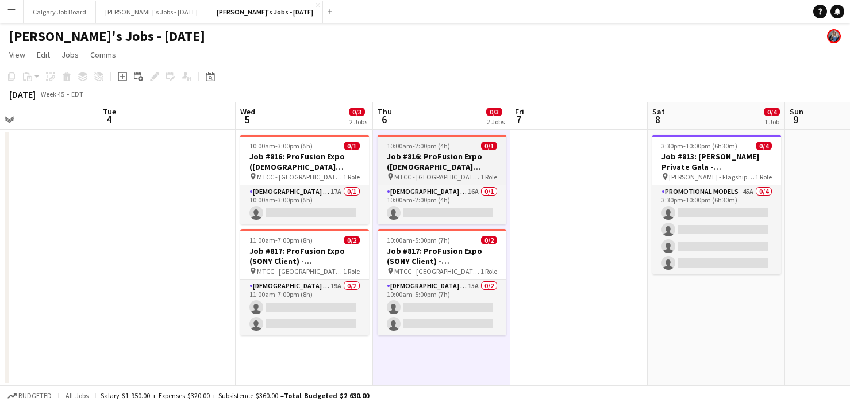
drag, startPoint x: 281, startPoint y: 203, endPoint x: 486, endPoint y: 182, distance: 205.7
click at [284, 203] on app-card-role "[DEMOGRAPHIC_DATA] Models 17A 0/1 10:00am-3:00pm (5h) single-neutral-actions" at bounding box center [304, 204] width 129 height 39
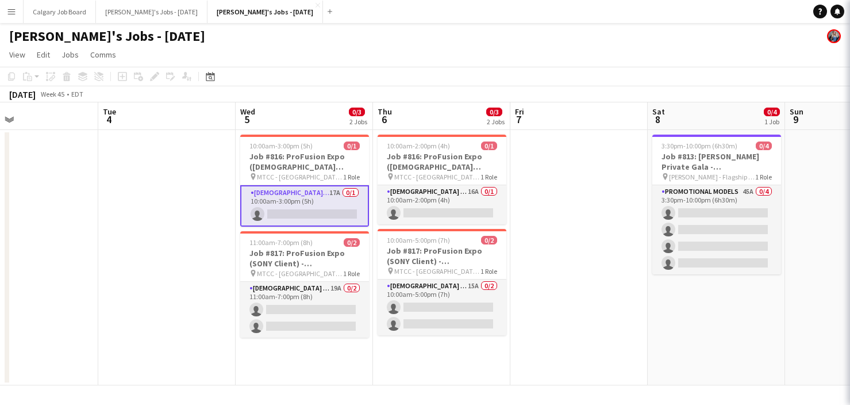
scroll to position [0, 448]
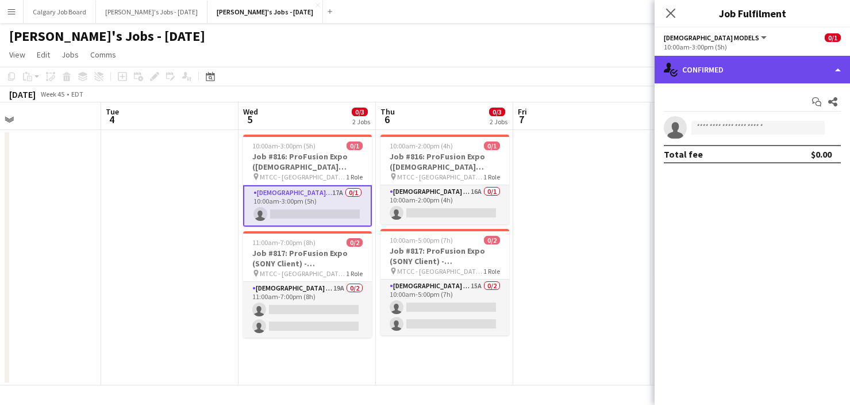
click at [828, 66] on div "single-neutral-actions-check-2 Confirmed" at bounding box center [752, 70] width 195 height 28
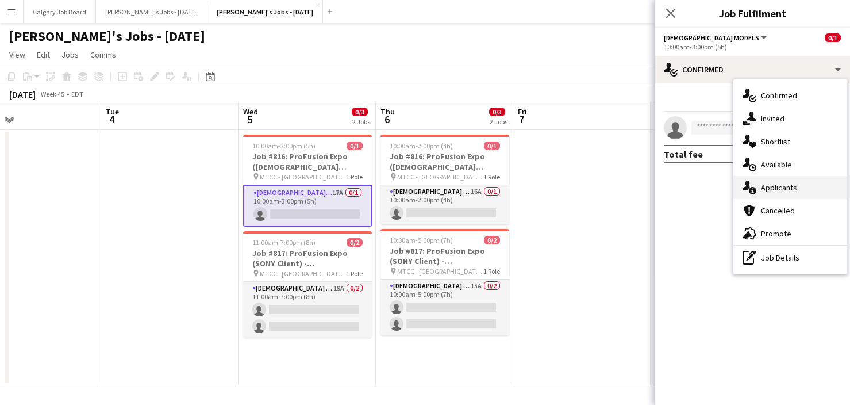
click at [790, 187] on span "Applicants" at bounding box center [779, 187] width 36 height 10
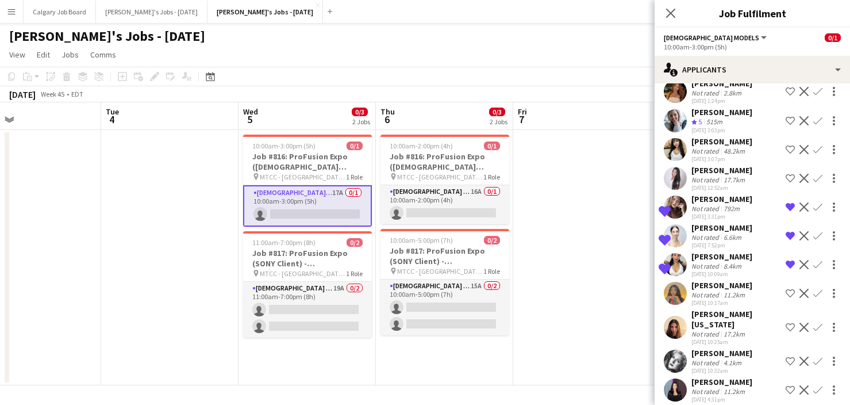
scroll to position [244, 0]
click at [818, 233] on app-icon "Confirm" at bounding box center [817, 236] width 9 height 9
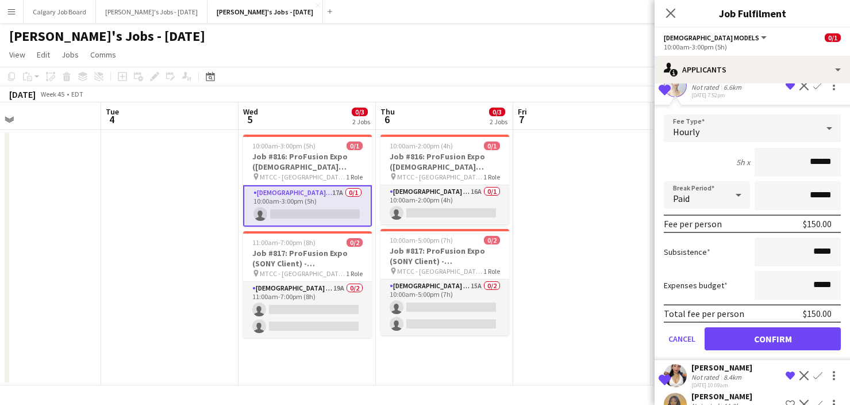
click at [755, 340] on button "Confirm" at bounding box center [773, 338] width 136 height 23
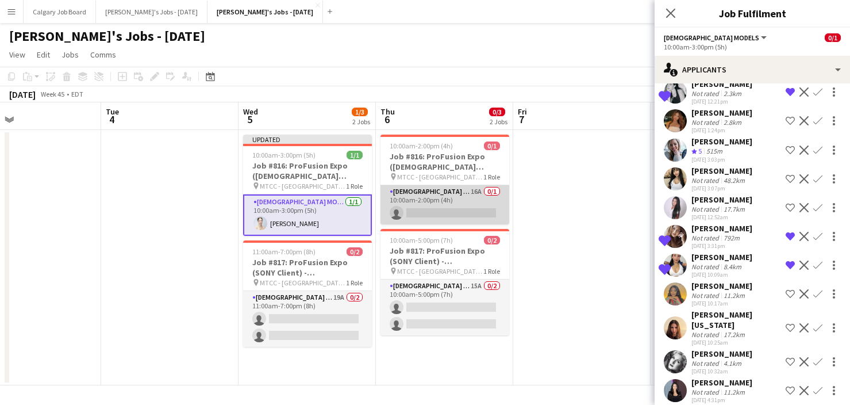
click at [467, 212] on app-card-role "[DEMOGRAPHIC_DATA] Models 16A 0/1 10:00am-2:00pm (4h) single-neutral-actions" at bounding box center [444, 204] width 129 height 39
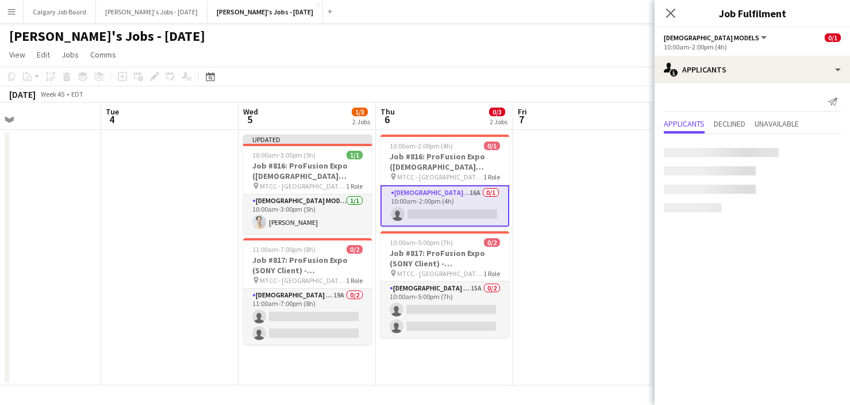
scroll to position [0, 0]
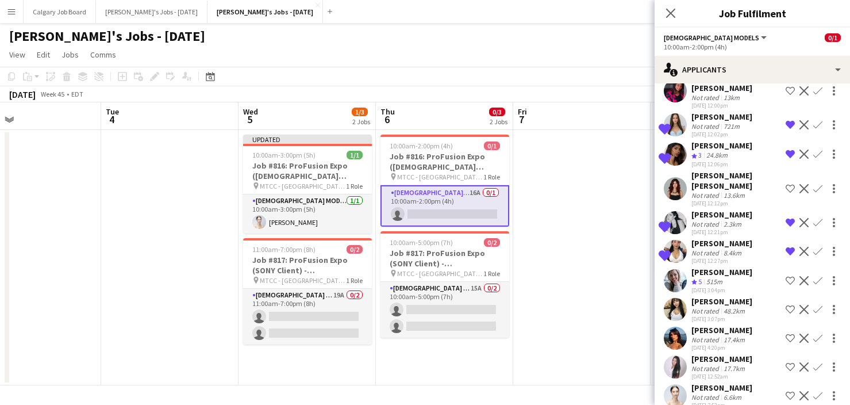
click at [818, 220] on app-icon "Confirm" at bounding box center [817, 222] width 9 height 9
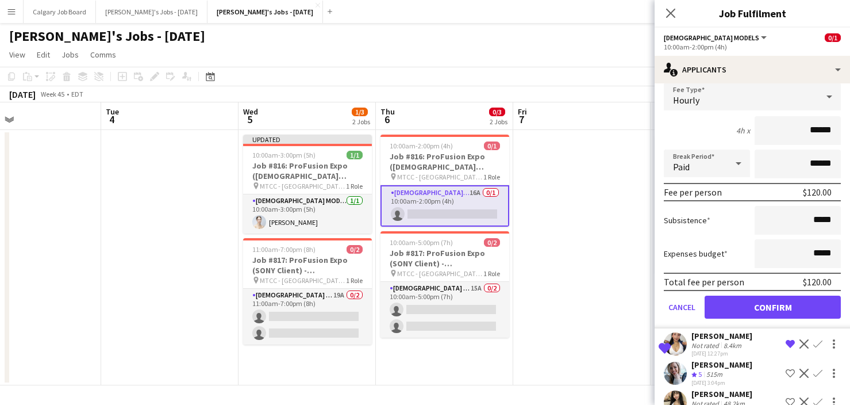
drag, startPoint x: 771, startPoint y: 302, endPoint x: 705, endPoint y: 286, distance: 68.0
click at [771, 302] on button "Confirm" at bounding box center [773, 306] width 136 height 23
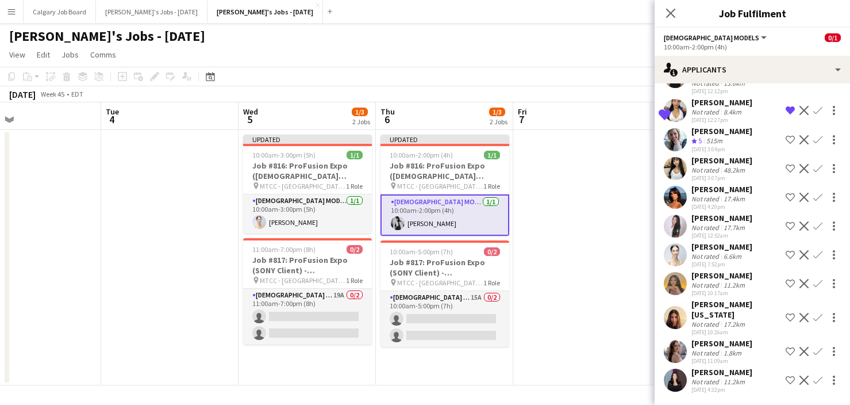
scroll to position [197, 0]
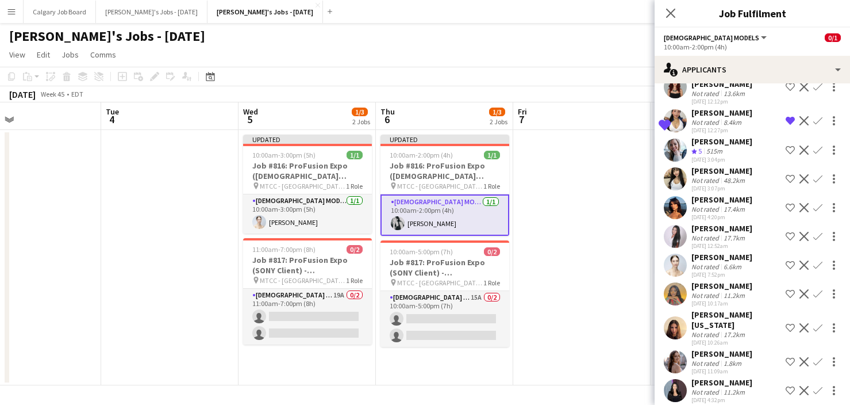
click at [587, 249] on app-date-cell at bounding box center [581, 257] width 137 height 255
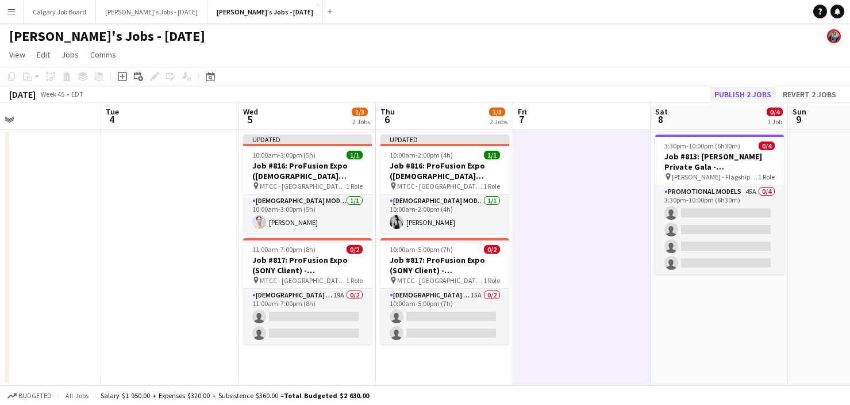
click at [722, 94] on button "Publish 2 jobs" at bounding box center [743, 94] width 66 height 15
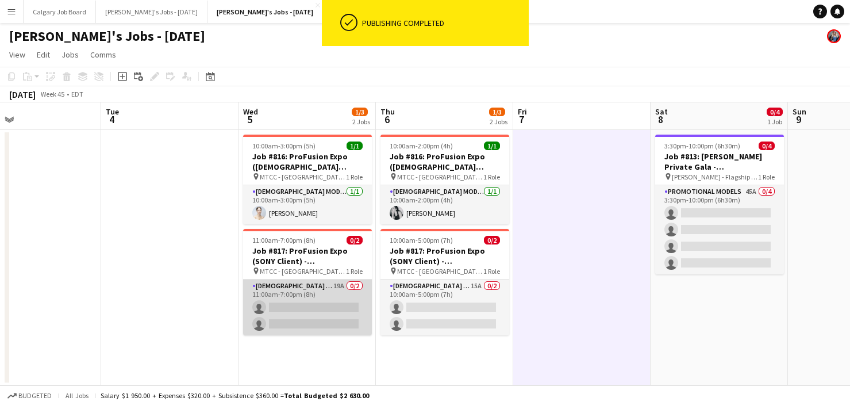
click at [314, 318] on app-card-role "[DEMOGRAPHIC_DATA] Models 19A 0/2 11:00am-7:00pm (8h) single-neutral-actions si…" at bounding box center [307, 307] width 129 height 56
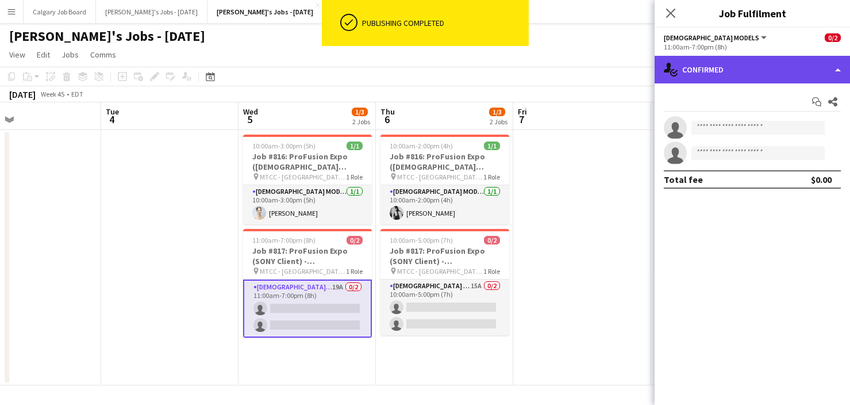
click at [718, 72] on div "single-neutral-actions-check-2 Confirmed" at bounding box center [752, 70] width 195 height 28
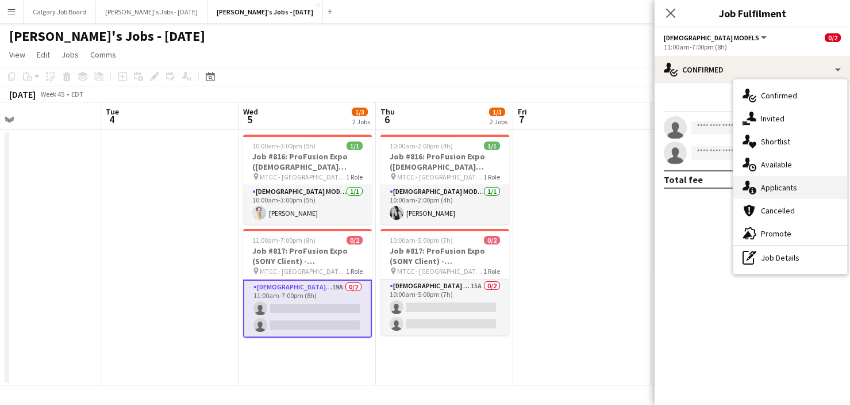
click at [792, 183] on span "Applicants" at bounding box center [779, 187] width 36 height 10
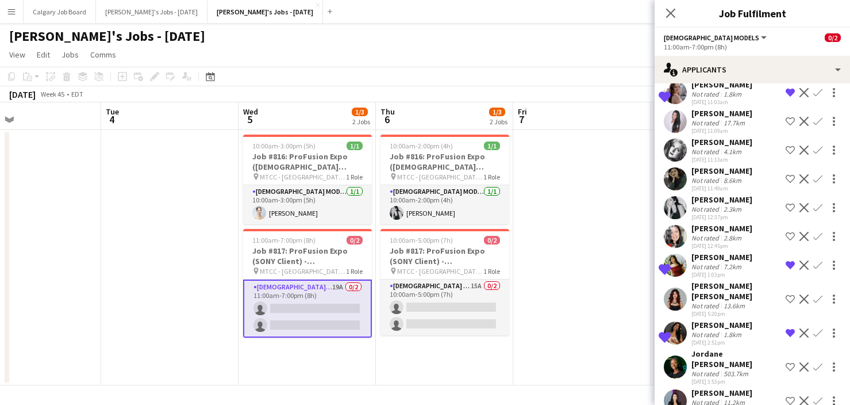
scroll to position [295, 0]
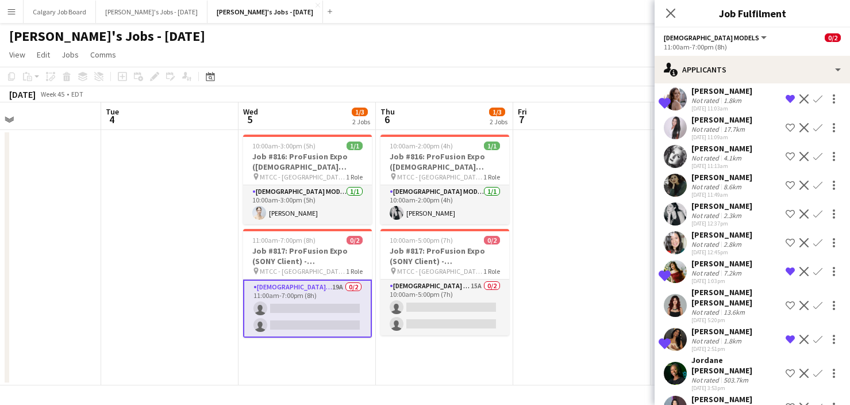
click at [788, 209] on app-icon "Shortlist crew" at bounding box center [790, 213] width 9 height 9
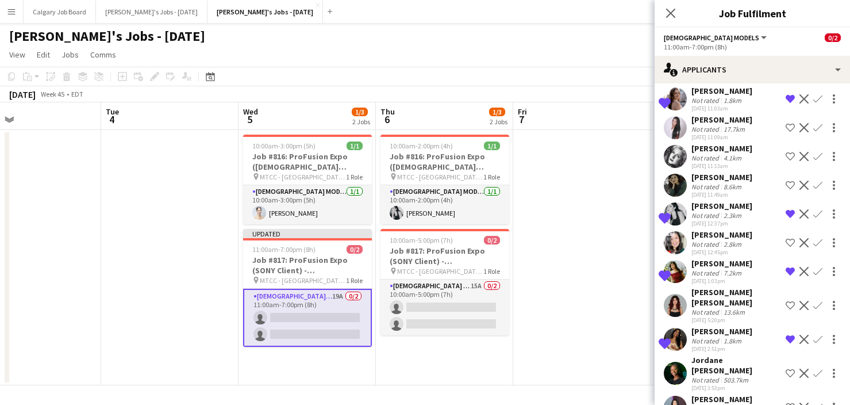
scroll to position [0, 0]
click at [610, 280] on app-date-cell at bounding box center [581, 257] width 137 height 255
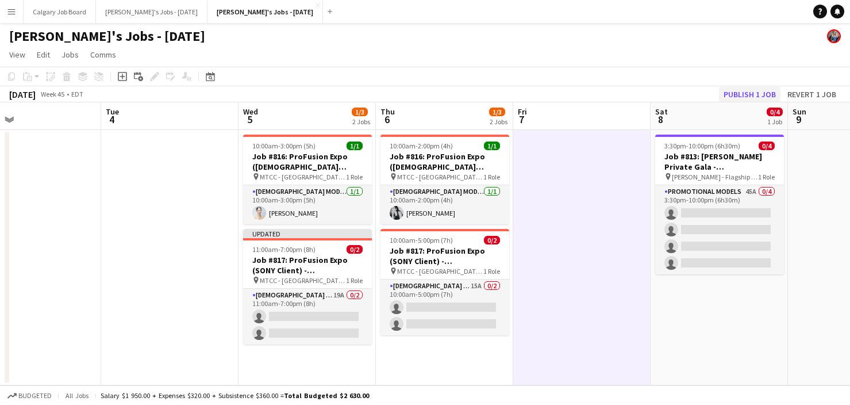
click at [749, 89] on button "Publish 1 job" at bounding box center [749, 94] width 61 height 15
